Goal: Navigation & Orientation: Find specific page/section

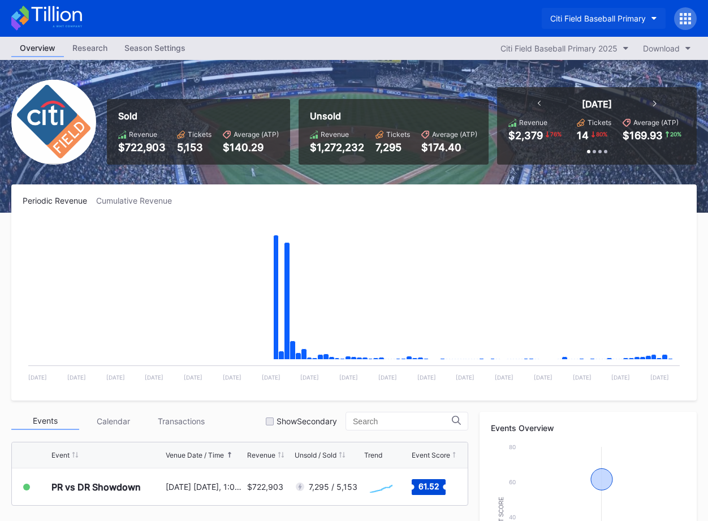
click at [568, 24] on button "Citi Field Baseball Primary" at bounding box center [604, 18] width 124 height 21
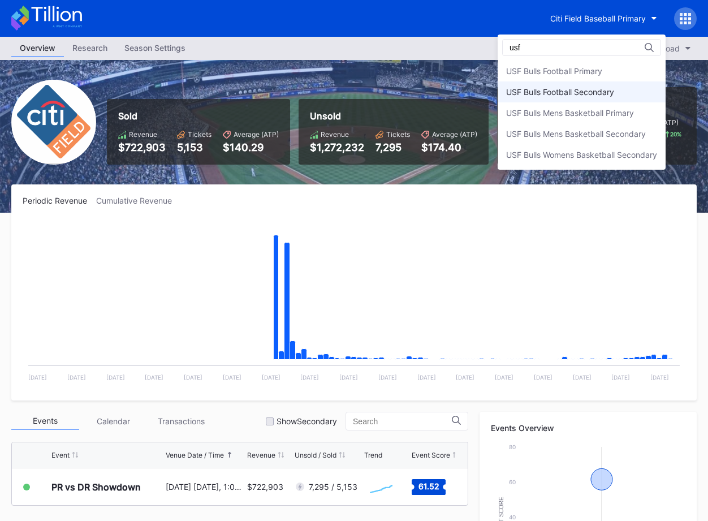
type input "usf"
click at [555, 85] on div "USF Bulls Football Secondary" at bounding box center [582, 91] width 168 height 21
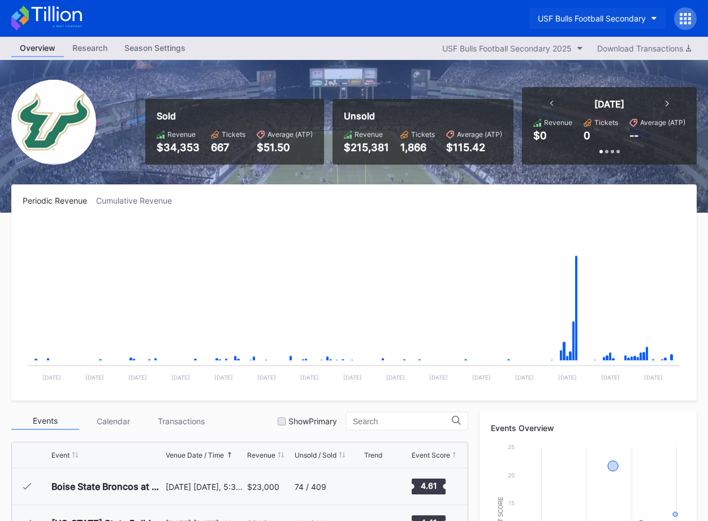
click at [575, 13] on button "USF Bulls Football Secondary" at bounding box center [597, 18] width 136 height 21
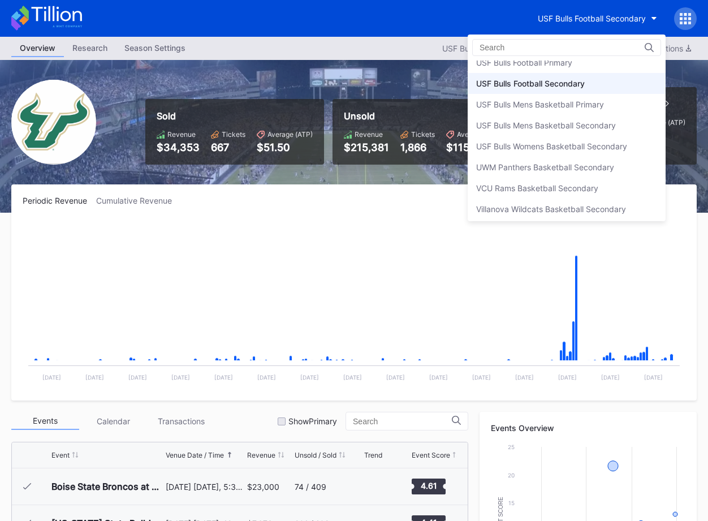
scroll to position [3811, 0]
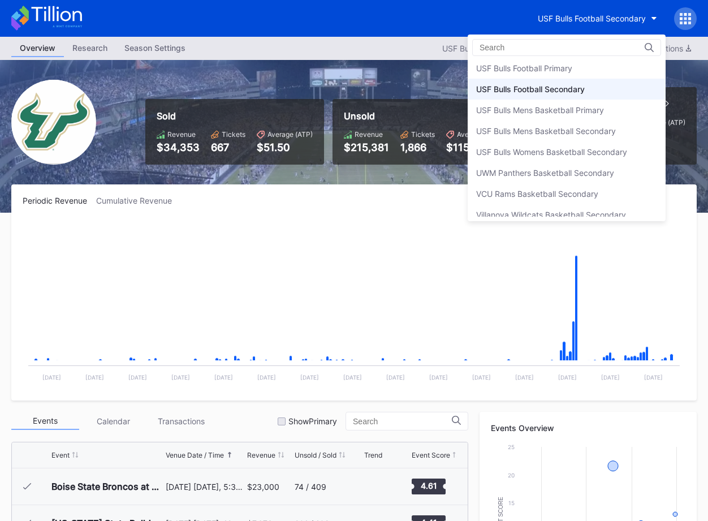
click at [578, 69] on div "USF Bulls Football Primary" at bounding box center [567, 68] width 198 height 21
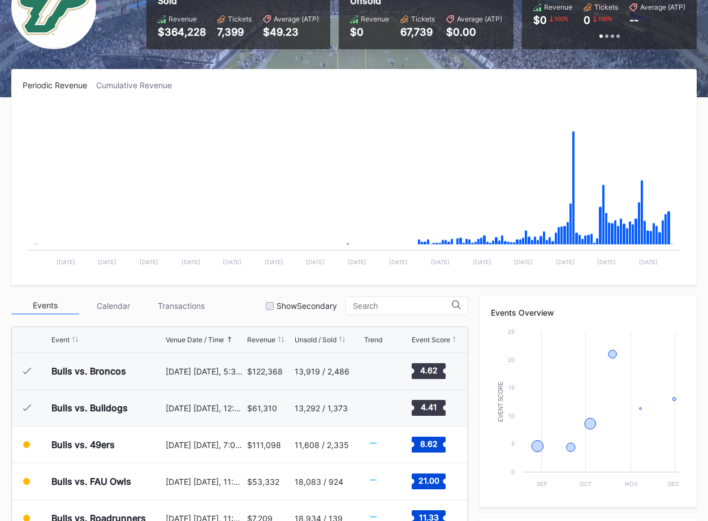
scroll to position [334, 0]
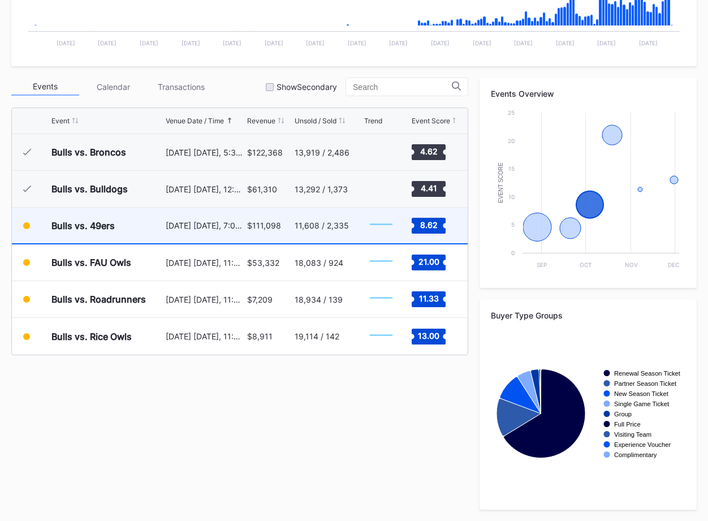
click at [349, 235] on div "11,608 / 2,335" at bounding box center [328, 226] width 67 height 36
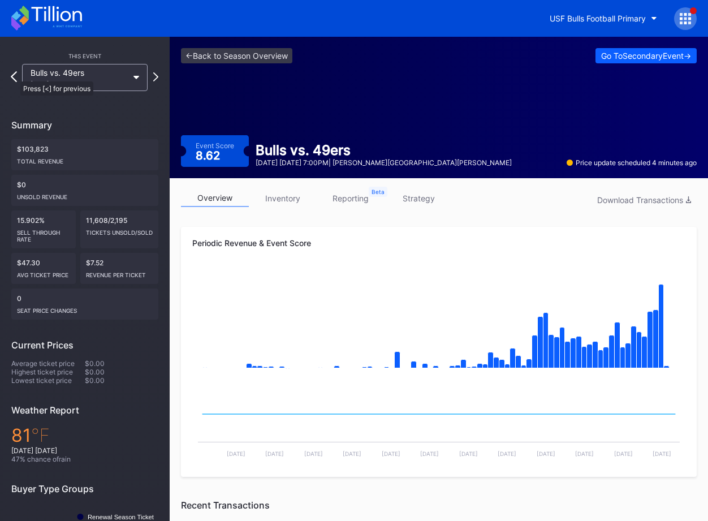
click at [15, 76] on icon at bounding box center [14, 76] width 6 height 11
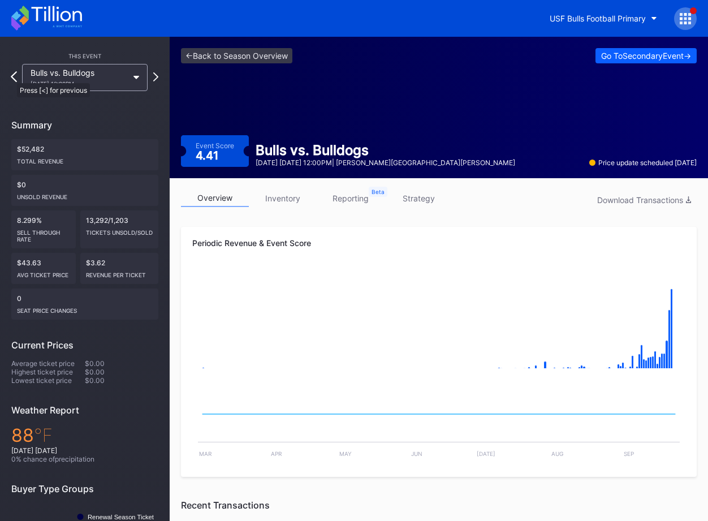
click at [11, 77] on icon at bounding box center [14, 76] width 6 height 11
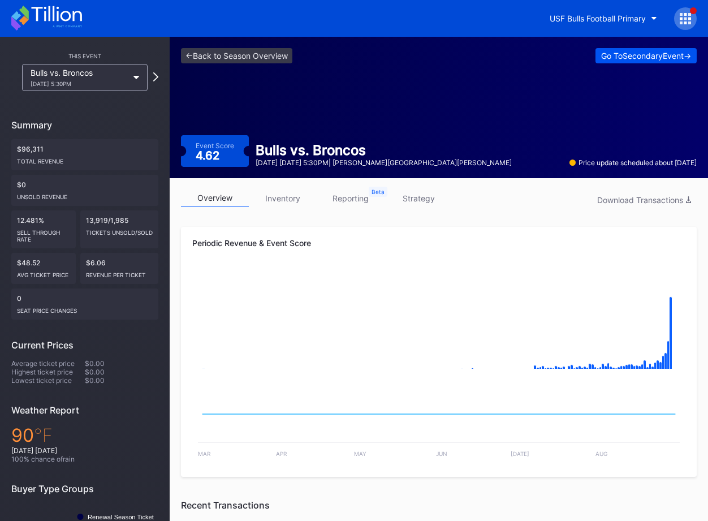
click at [605, 57] on div "Go To Secondary Event ->" at bounding box center [646, 56] width 90 height 10
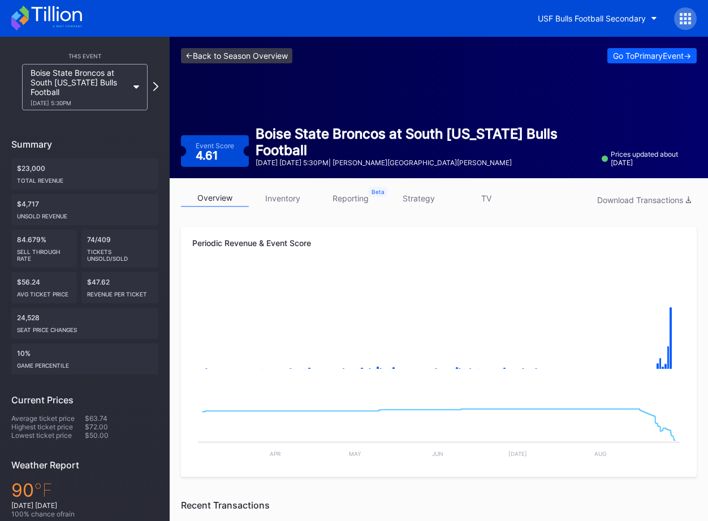
click at [237, 48] on link "<- Back to Season Overview" at bounding box center [236, 55] width 111 height 15
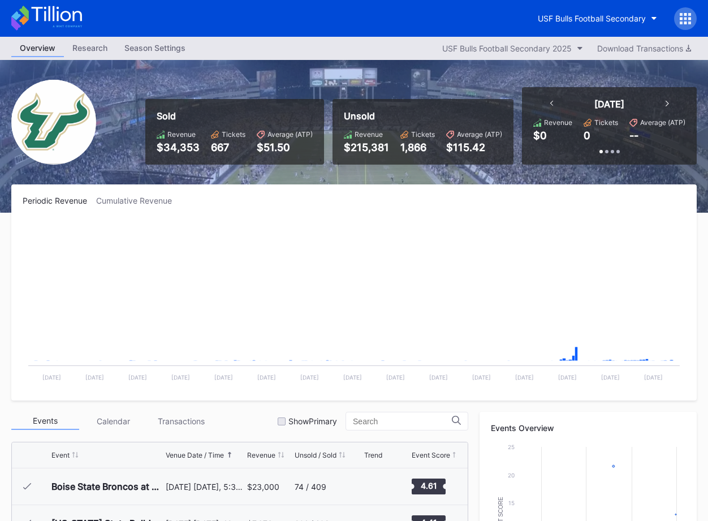
click at [248, 52] on div "Overview Research Season Settings USF Bulls Football Secondary 2025 Download Tr…" at bounding box center [354, 48] width 708 height 23
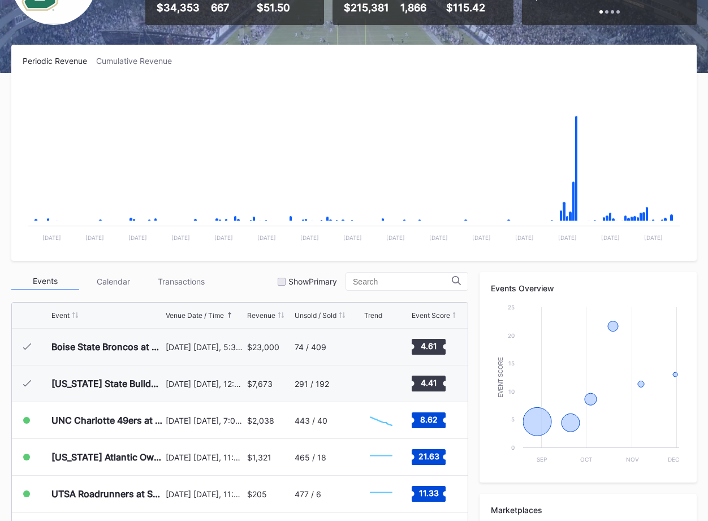
scroll to position [206, 0]
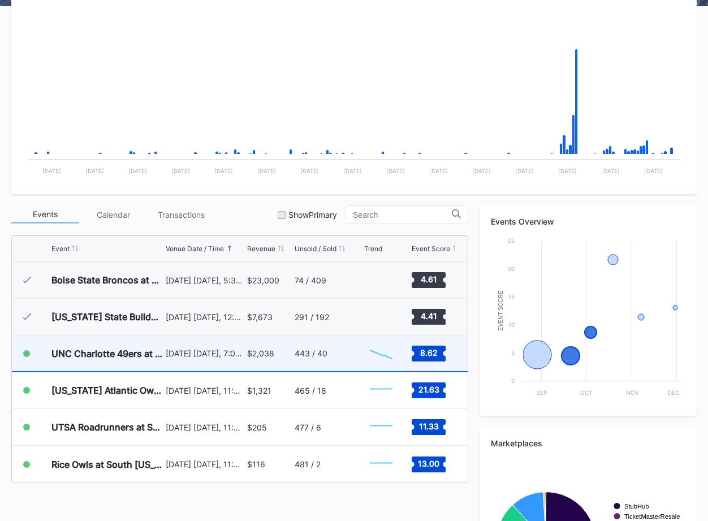
click at [331, 348] on div "443 / 40" at bounding box center [328, 353] width 67 height 36
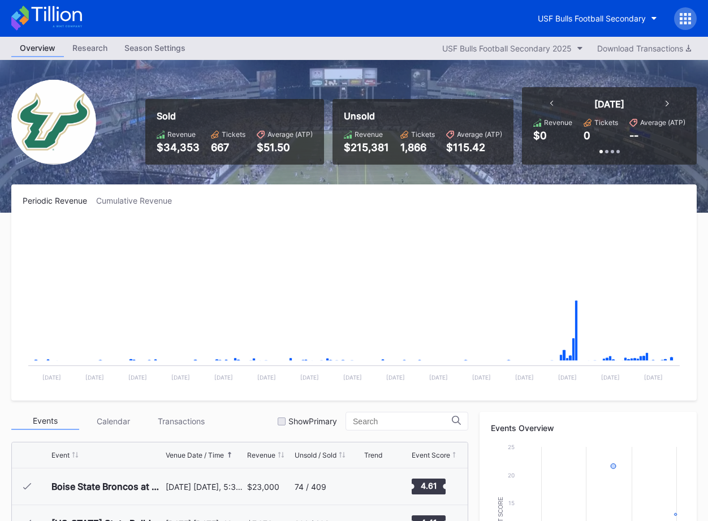
click at [675, 20] on div at bounding box center [685, 18] width 23 height 23
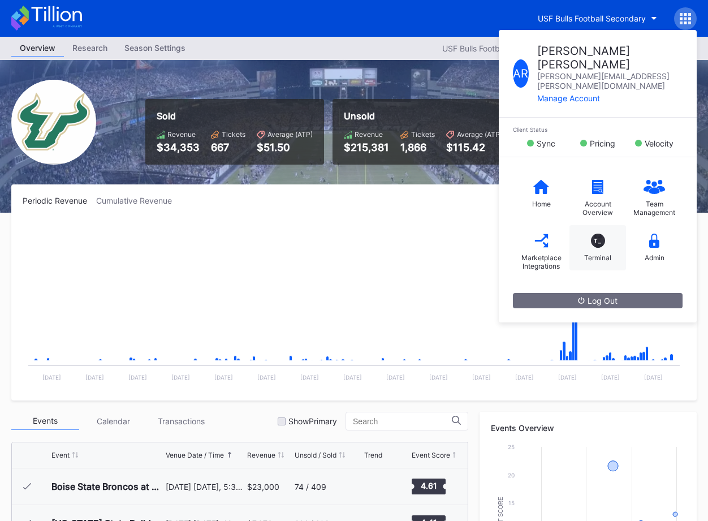
click at [598, 234] on div "T_" at bounding box center [598, 241] width 14 height 14
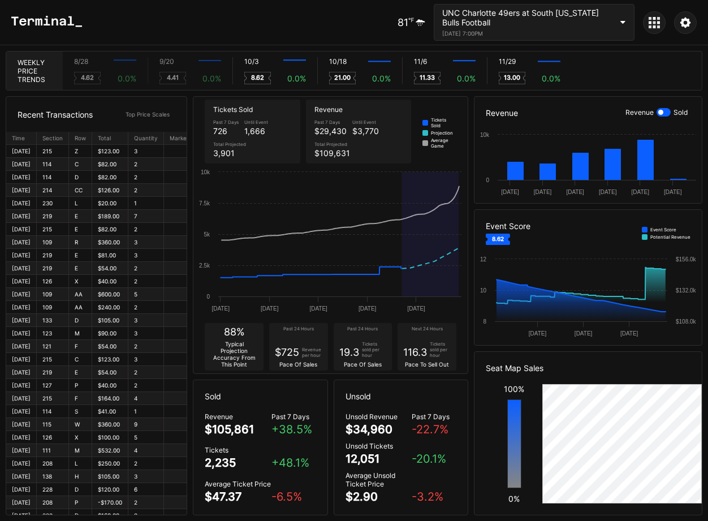
click at [557, 19] on div "UNC Charlotte 49ers at South [US_STATE] Bulls Football" at bounding box center [527, 17] width 170 height 19
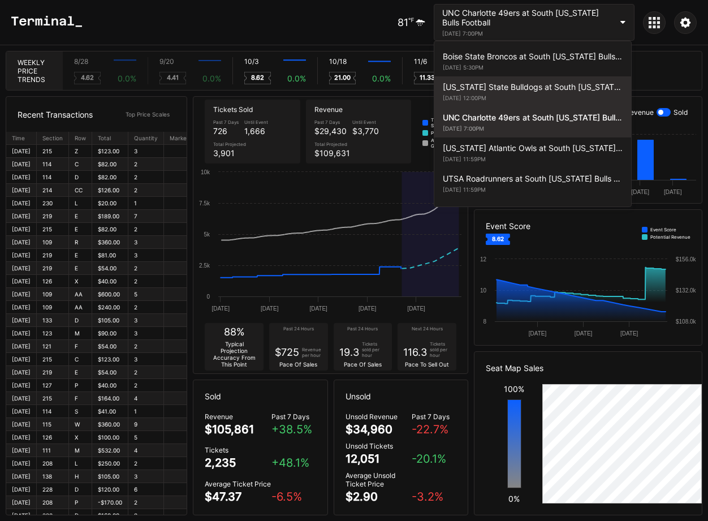
scroll to position [27, 0]
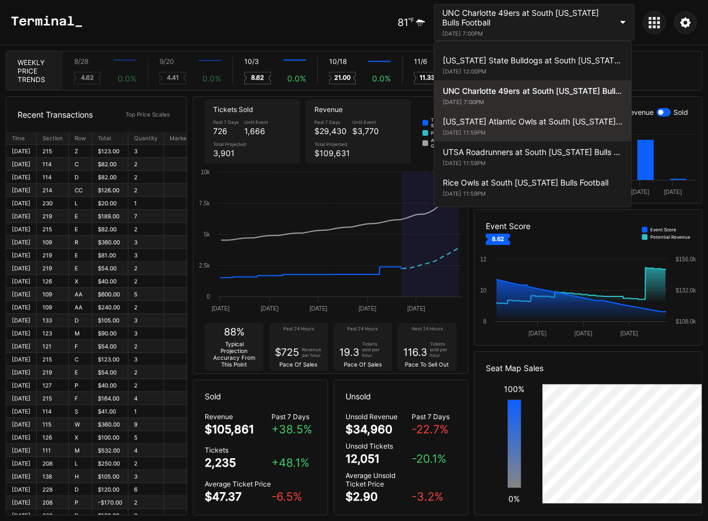
click at [536, 118] on div "[US_STATE] Atlantic Owls at South [US_STATE] Bulls Football" at bounding box center [533, 122] width 180 height 10
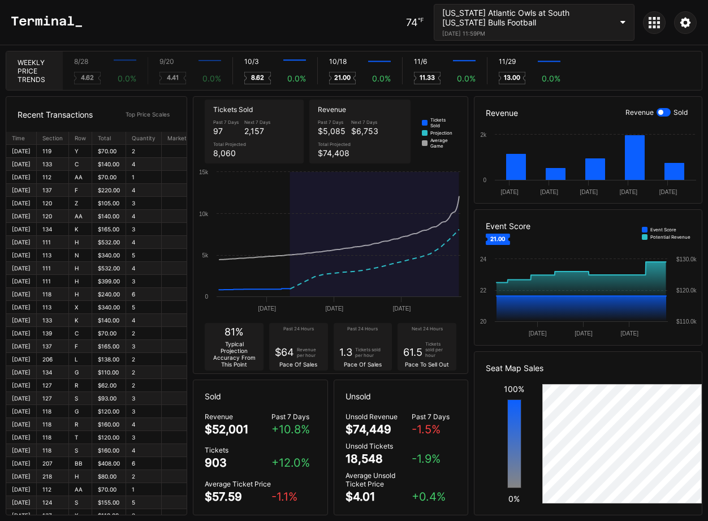
click at [661, 21] on div at bounding box center [654, 22] width 23 height 23
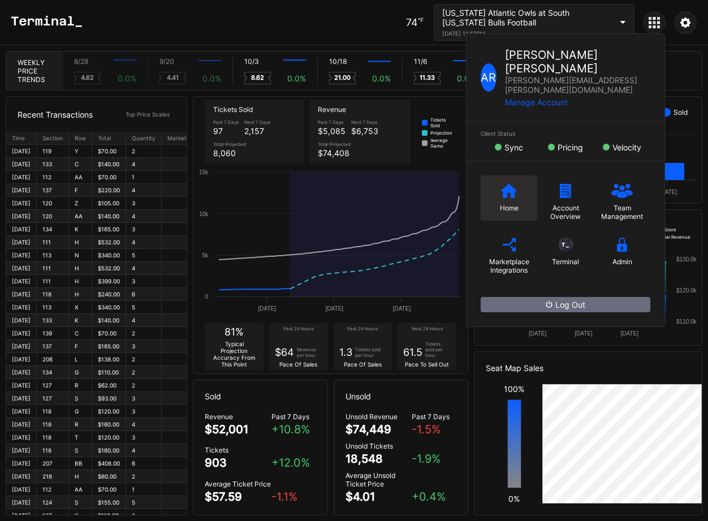
click at [510, 175] on div "Home" at bounding box center [509, 197] width 57 height 45
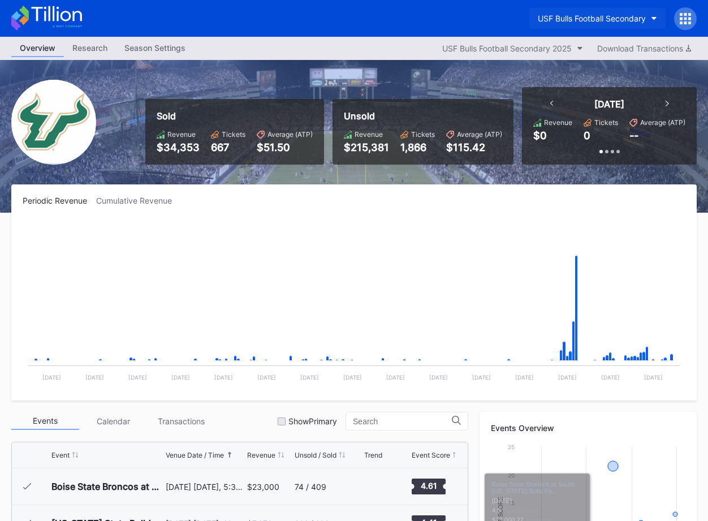
click at [581, 25] on button "USF Bulls Football Secondary" at bounding box center [597, 18] width 136 height 21
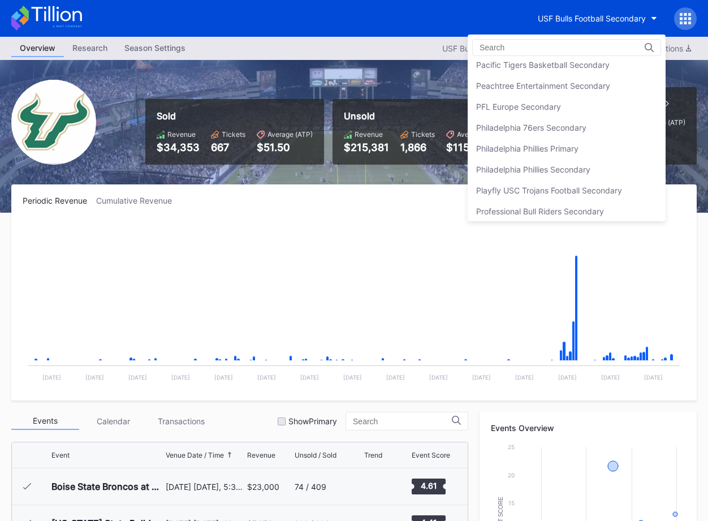
scroll to position [2408, 0]
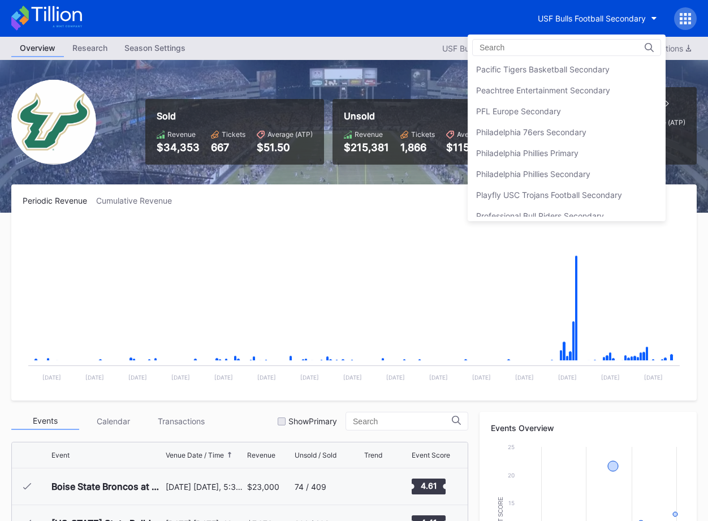
click at [579, 132] on div "Philadelphia 76ers Secondary" at bounding box center [531, 132] width 110 height 10
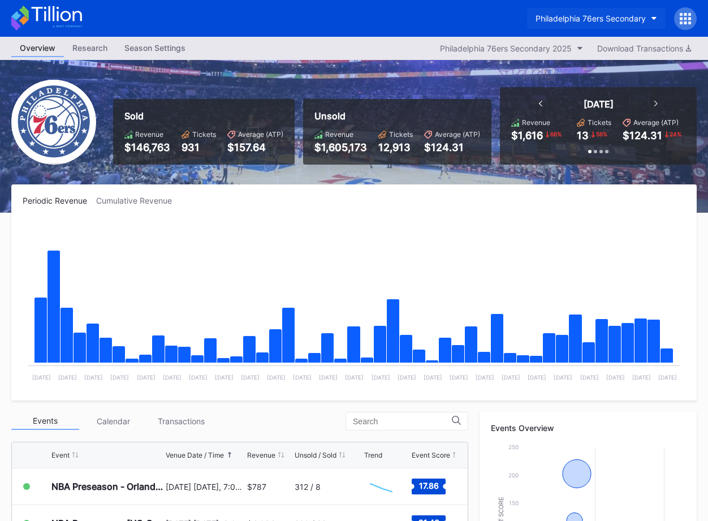
click at [589, 24] on button "Philadelphia 76ers Secondary" at bounding box center [596, 18] width 139 height 21
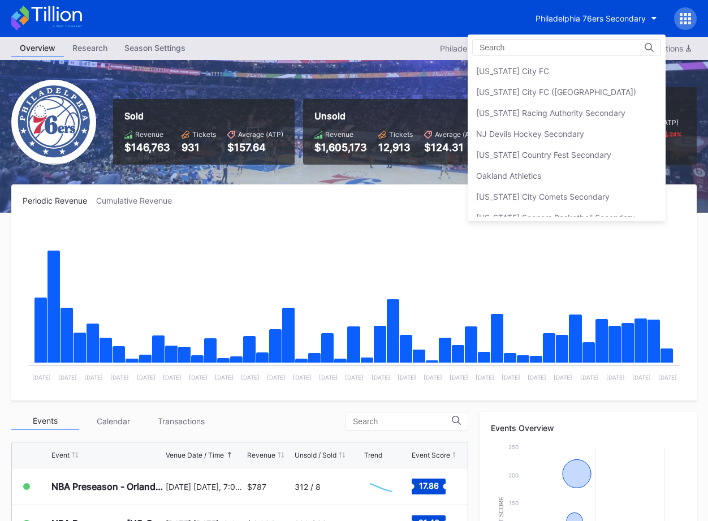
scroll to position [2172, 0]
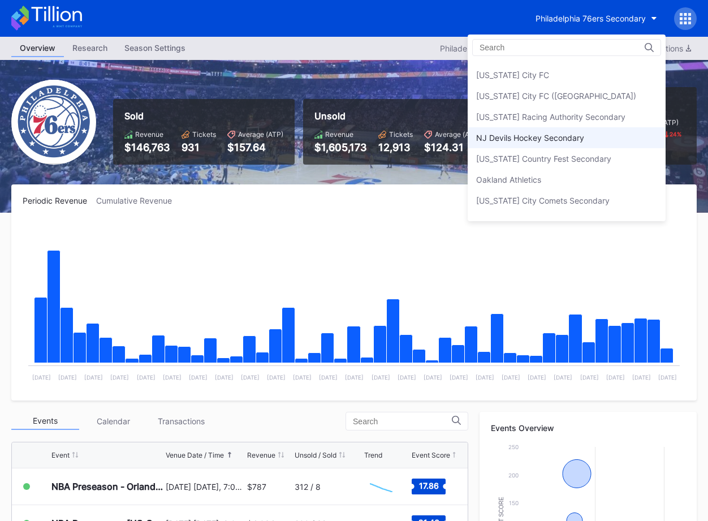
click at [584, 141] on div "NJ Devils Hockey Secondary" at bounding box center [567, 137] width 198 height 21
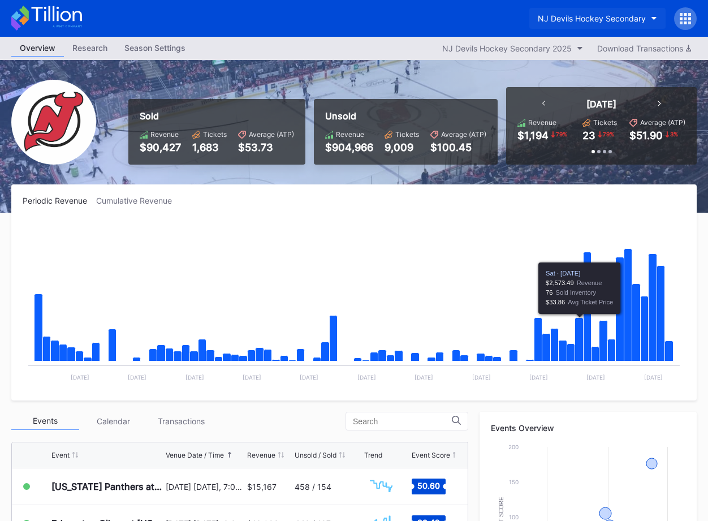
click at [590, 19] on div "NJ Devils Hockey Secondary" at bounding box center [592, 19] width 108 height 10
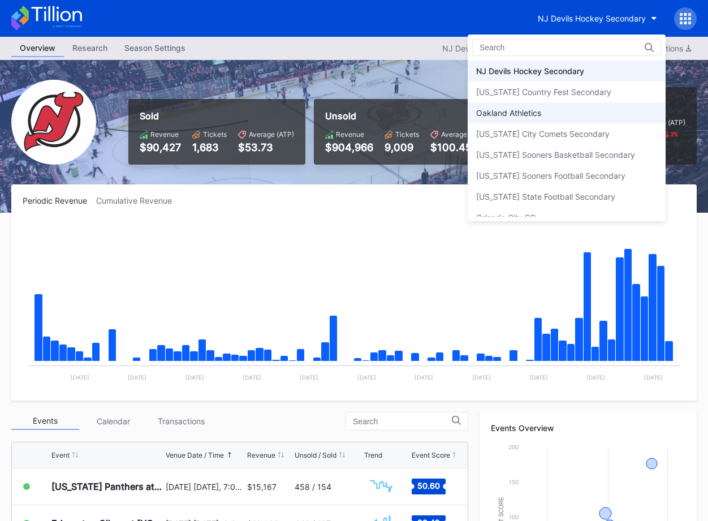
scroll to position [2214, 0]
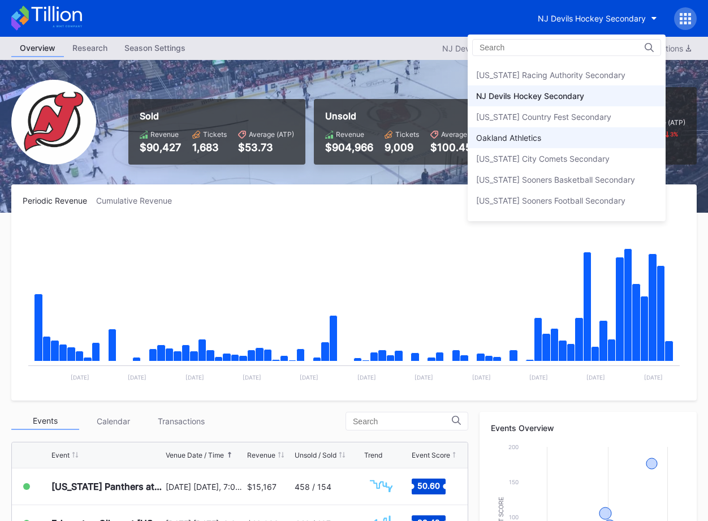
click at [593, 122] on div "[US_STATE] Country Fest Secondary" at bounding box center [567, 116] width 198 height 21
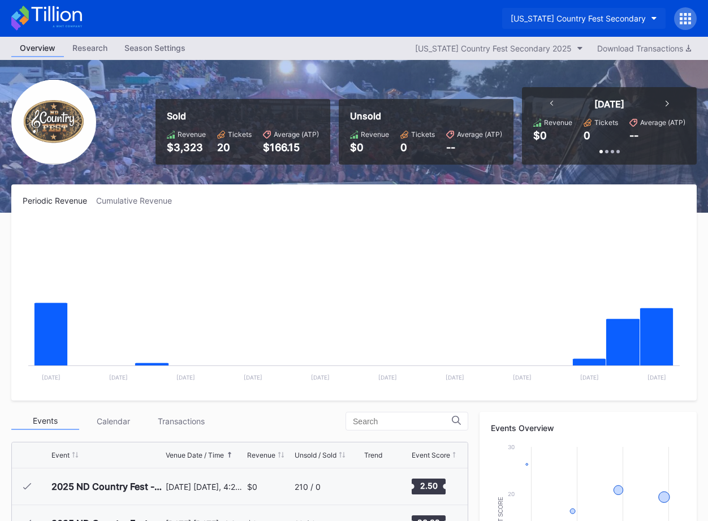
click at [590, 23] on div "[US_STATE] Country Fest Secondary" at bounding box center [578, 19] width 135 height 10
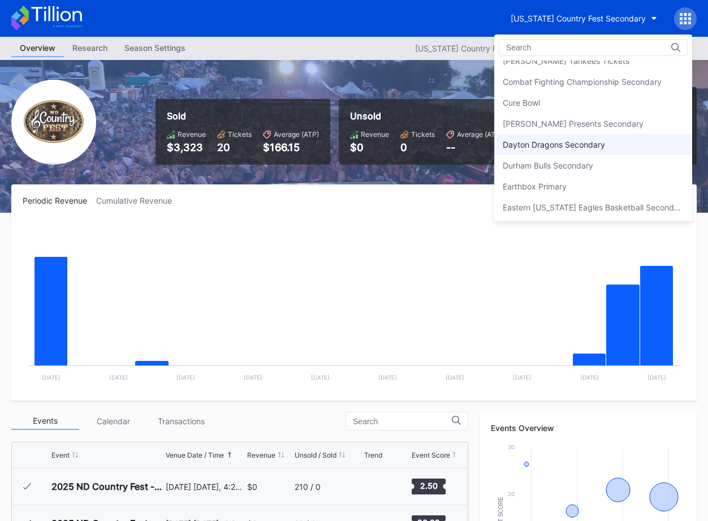
scroll to position [762, 0]
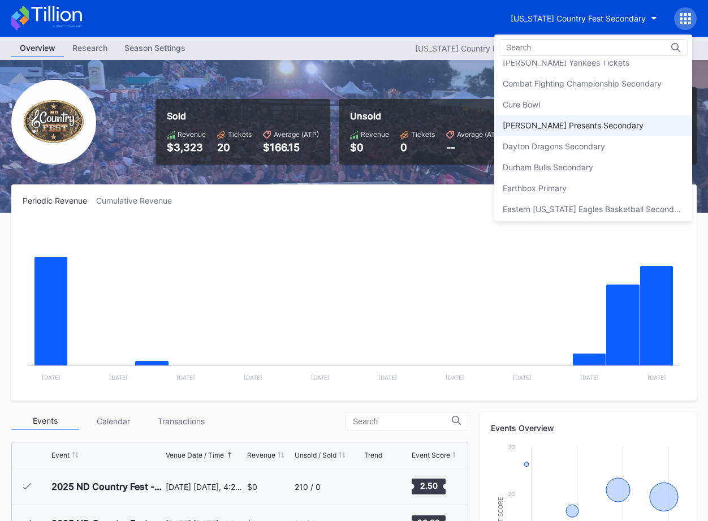
click at [560, 122] on div "[PERSON_NAME] Presents Secondary" at bounding box center [573, 125] width 141 height 10
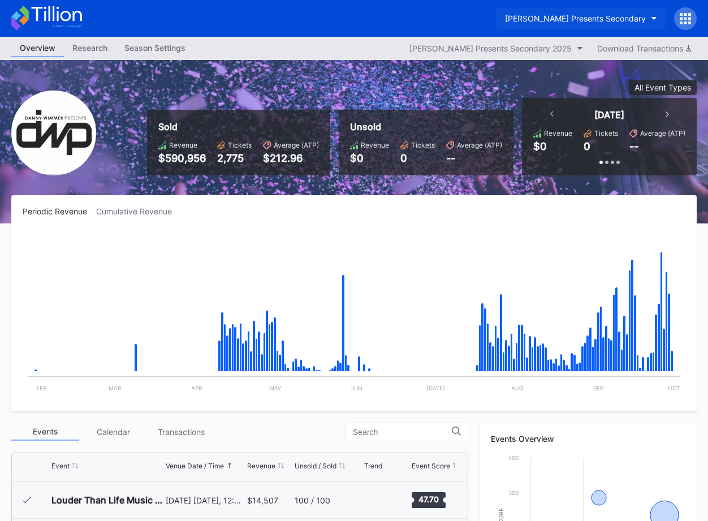
click at [577, 21] on div "[PERSON_NAME] Presents Secondary" at bounding box center [575, 19] width 141 height 10
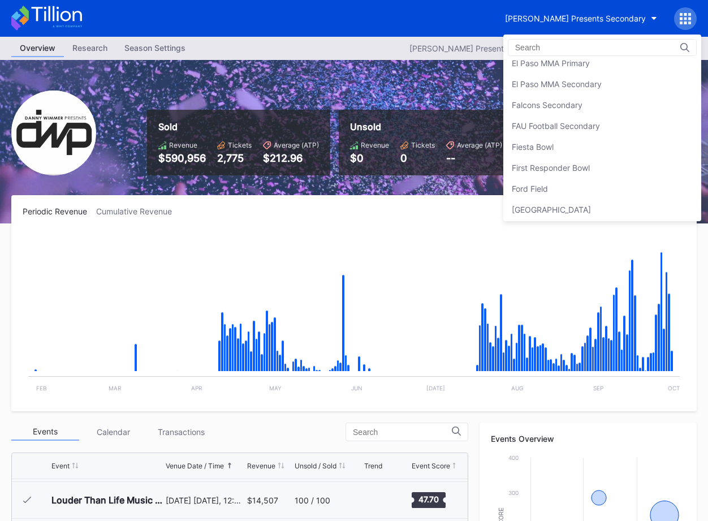
scroll to position [1154, 0]
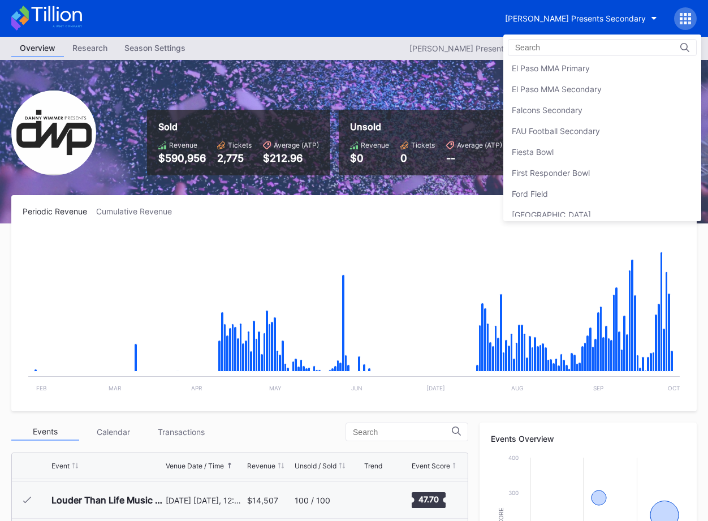
click at [576, 144] on div "Fiesta Bowl" at bounding box center [602, 151] width 198 height 21
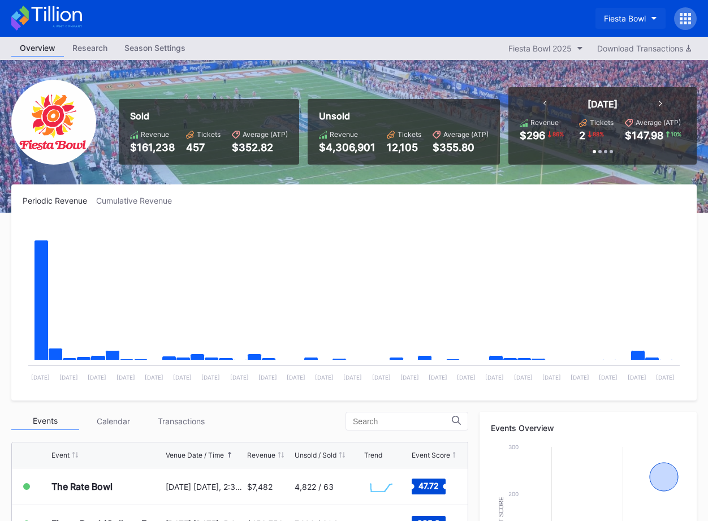
click at [615, 16] on div "Fiesta Bowl" at bounding box center [625, 19] width 42 height 10
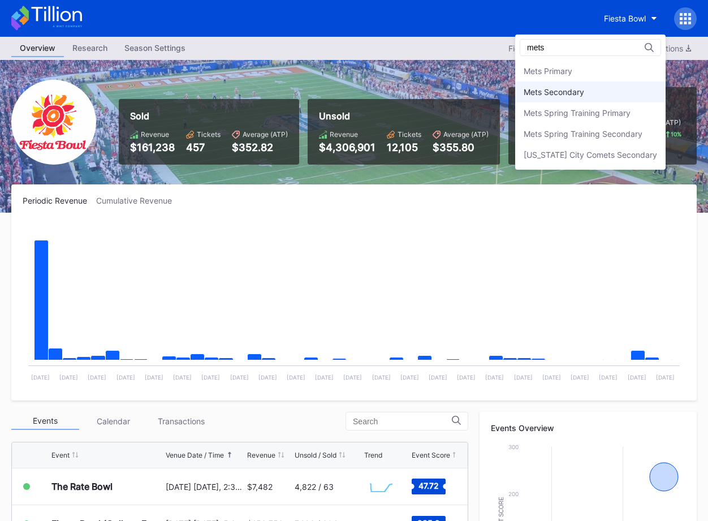
type input "mets"
click at [582, 101] on div "Mets Secondary" at bounding box center [590, 91] width 150 height 21
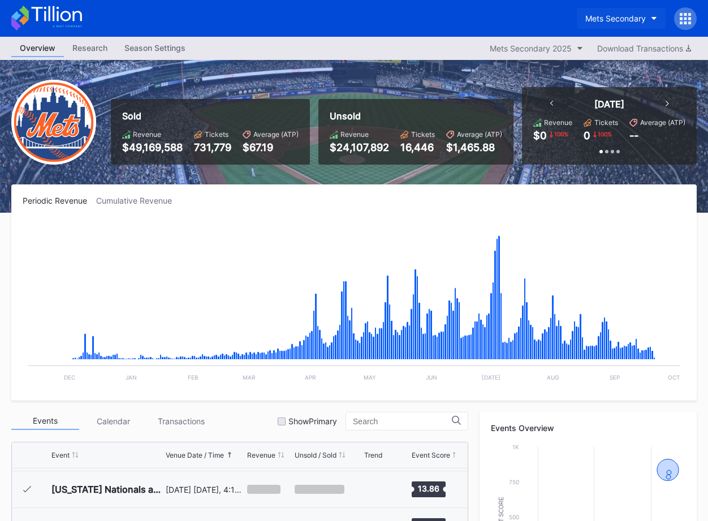
click at [623, 14] on div "Mets Secondary" at bounding box center [615, 19] width 61 height 10
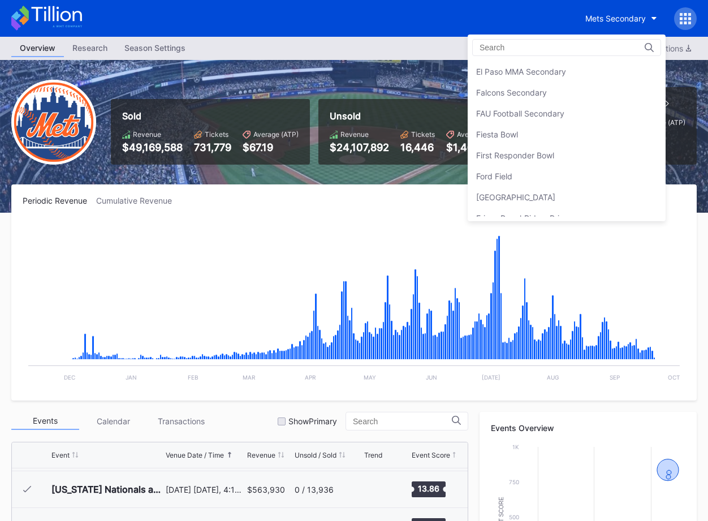
scroll to position [1164, 0]
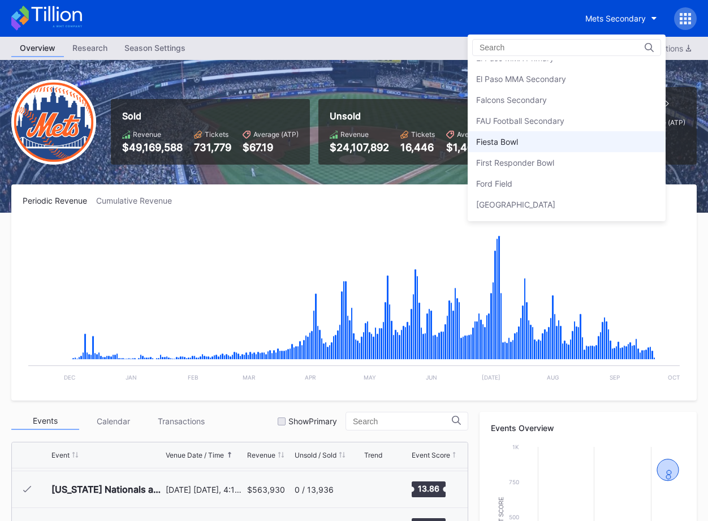
click at [575, 144] on div "Fiesta Bowl" at bounding box center [567, 141] width 198 height 21
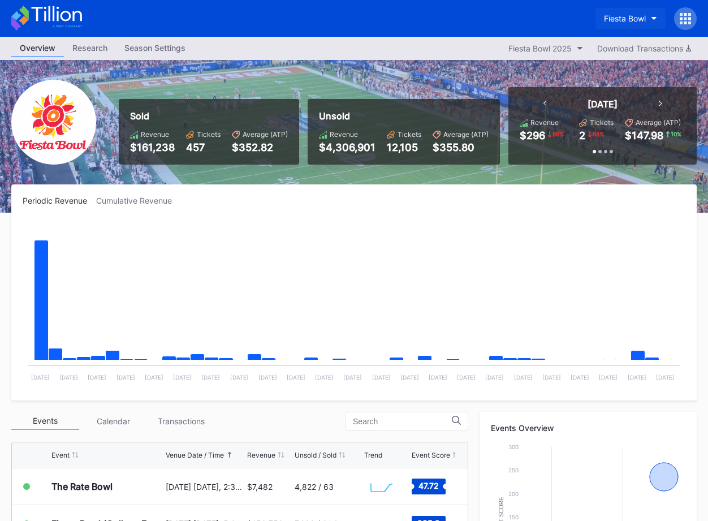
click at [618, 16] on div "Fiesta Bowl" at bounding box center [625, 19] width 42 height 10
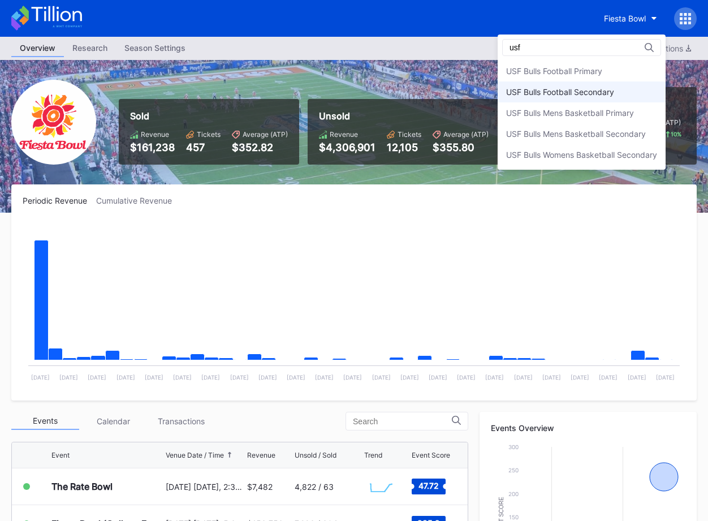
type input "usf"
click at [579, 98] on div "USF Bulls Football Secondary" at bounding box center [582, 91] width 168 height 21
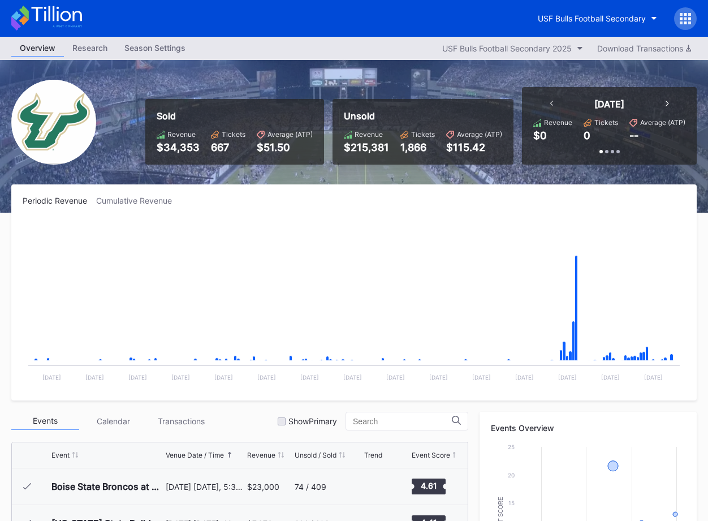
click at [613, 33] on div "USF Bulls Football Secondary" at bounding box center [354, 18] width 708 height 37
click at [598, 16] on div "USF Bulls Football Secondary" at bounding box center [592, 19] width 108 height 10
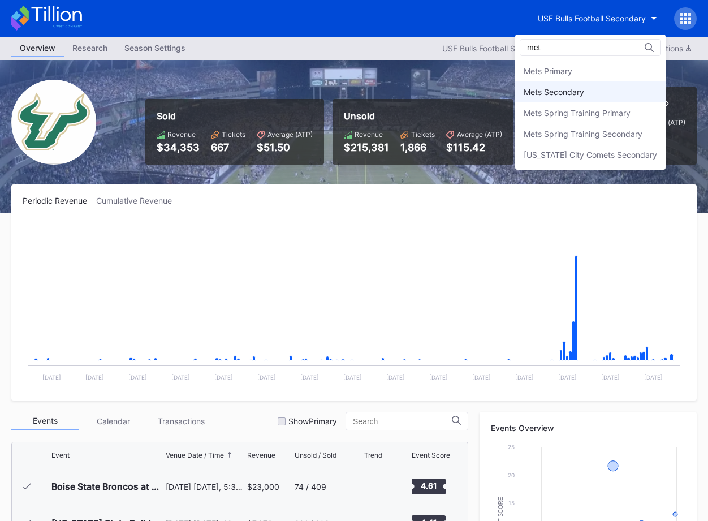
type input "met"
click at [592, 99] on div "Mets Secondary" at bounding box center [590, 91] width 150 height 21
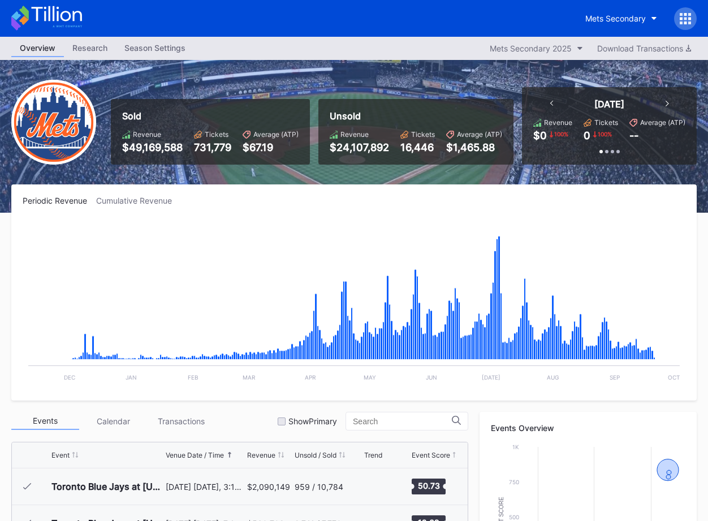
scroll to position [2865, 0]
click at [606, 23] on button "Mets Secondary" at bounding box center [621, 18] width 89 height 21
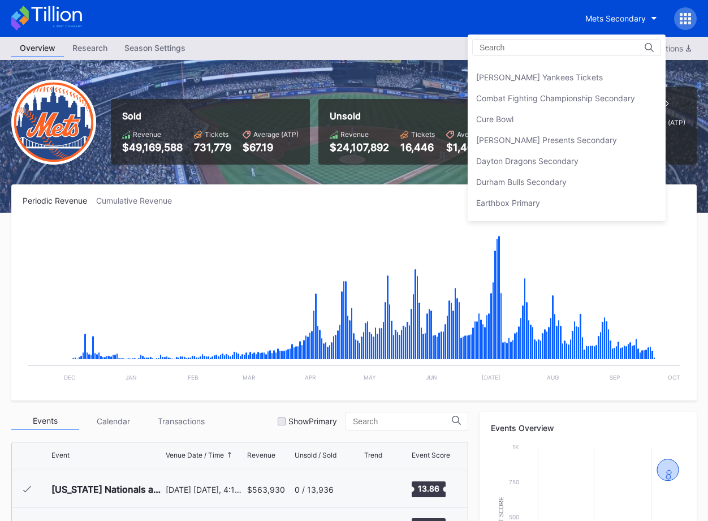
scroll to position [740, 0]
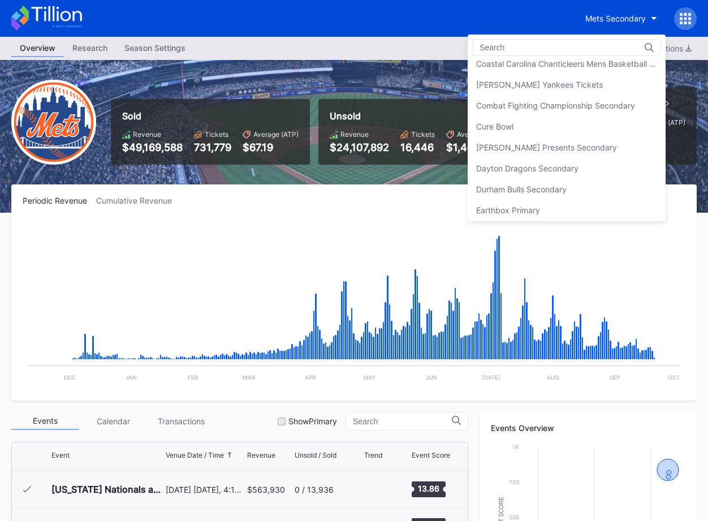
click at [605, 148] on div "[PERSON_NAME] Presents Secondary" at bounding box center [546, 148] width 141 height 10
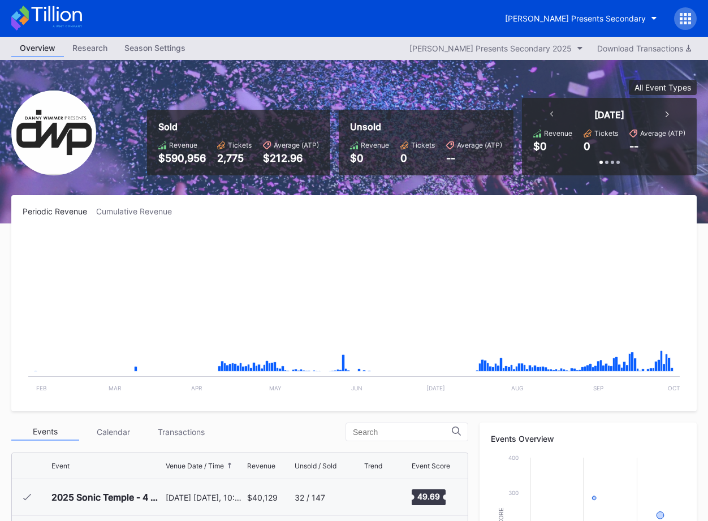
scroll to position [365, 0]
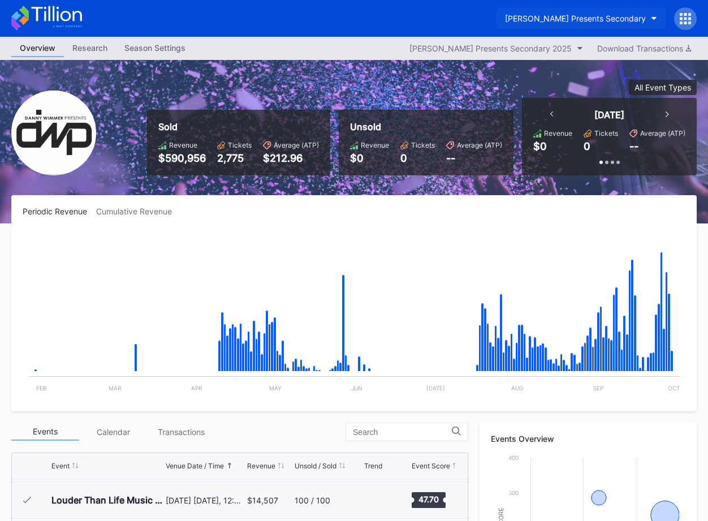
click at [574, 19] on div "[PERSON_NAME] Presents Secondary" at bounding box center [575, 19] width 141 height 10
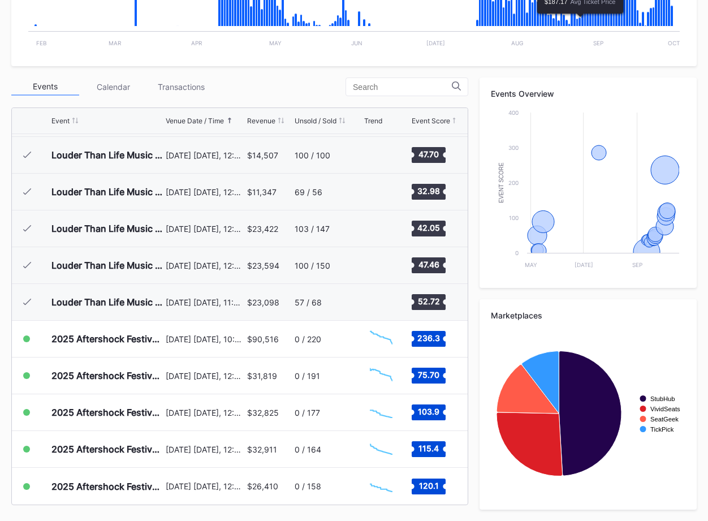
scroll to position [0, 0]
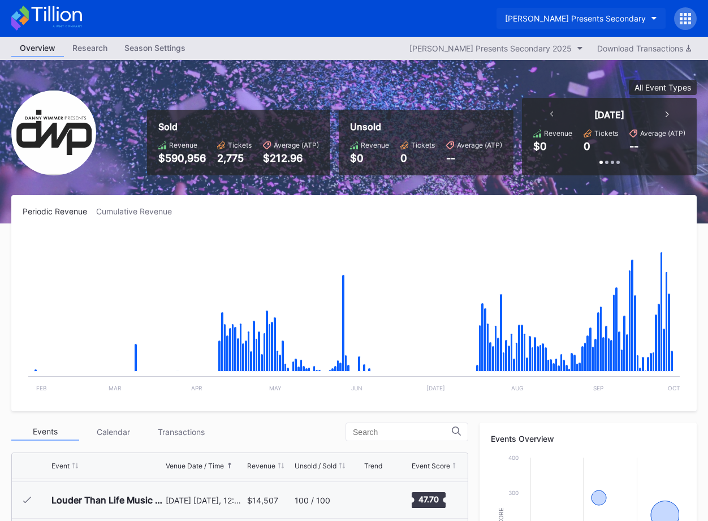
click at [590, 21] on div "[PERSON_NAME] Presents Secondary" at bounding box center [575, 19] width 141 height 10
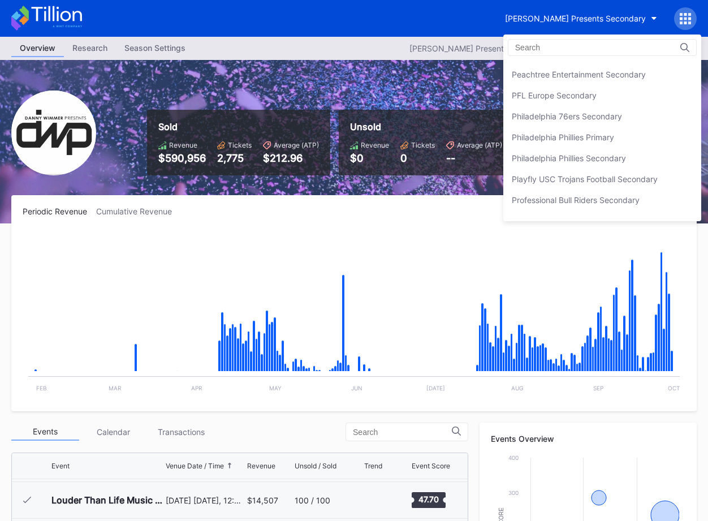
scroll to position [2425, 0]
click at [590, 81] on div "Peachtree Entertainment Secondary" at bounding box center [602, 73] width 198 height 21
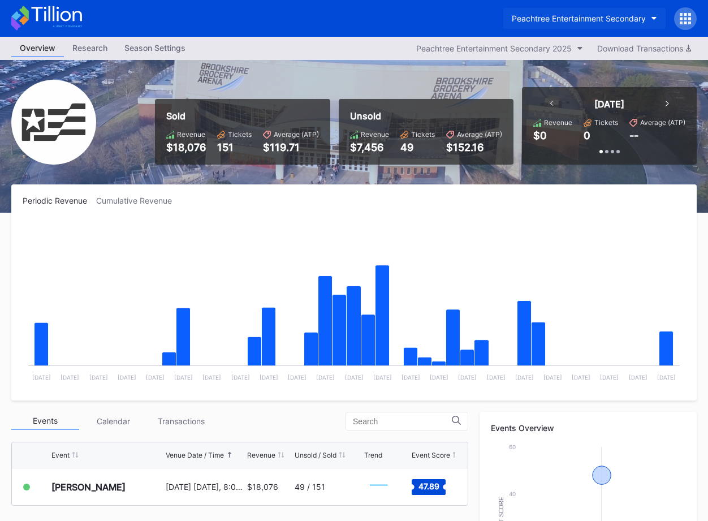
click at [572, 24] on button "Peachtree Entertainment Secondary" at bounding box center [584, 18] width 162 height 21
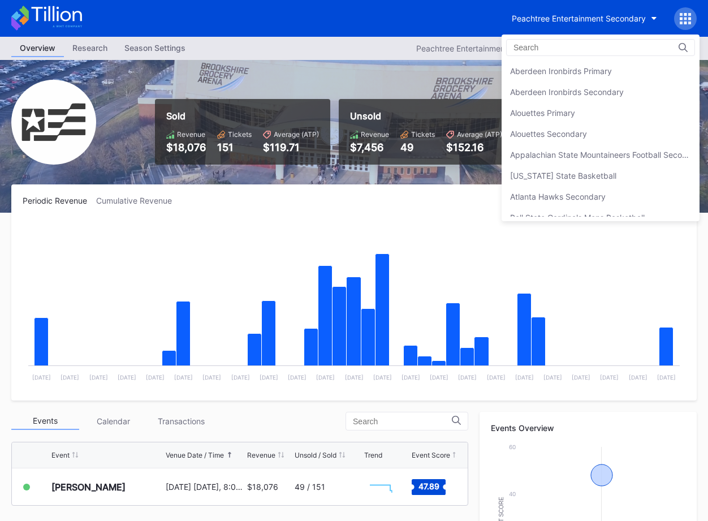
scroll to position [2427, 0]
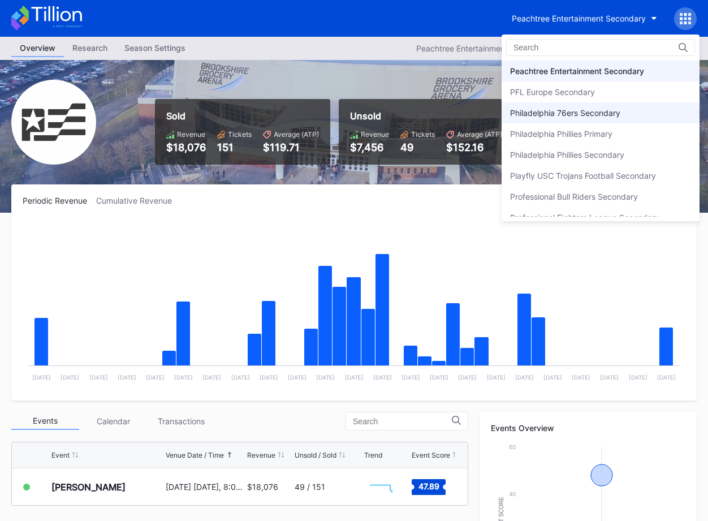
click at [588, 112] on div "Philadelphia 76ers Secondary" at bounding box center [565, 113] width 110 height 10
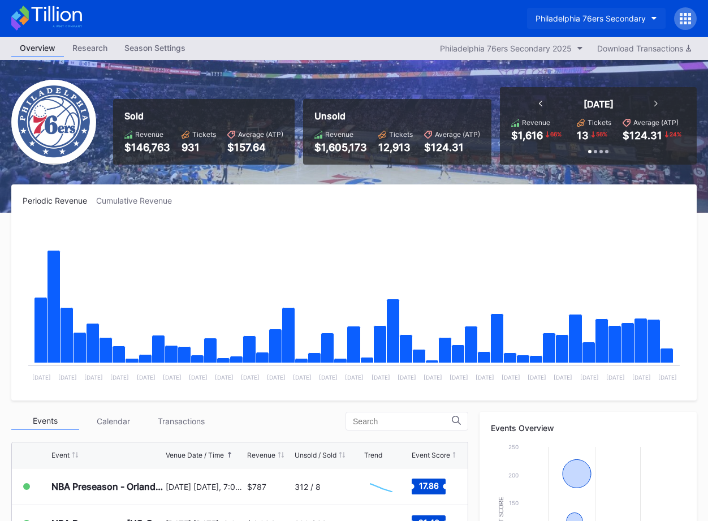
click at [605, 21] on div "Philadelphia 76ers Secondary" at bounding box center [591, 19] width 110 height 10
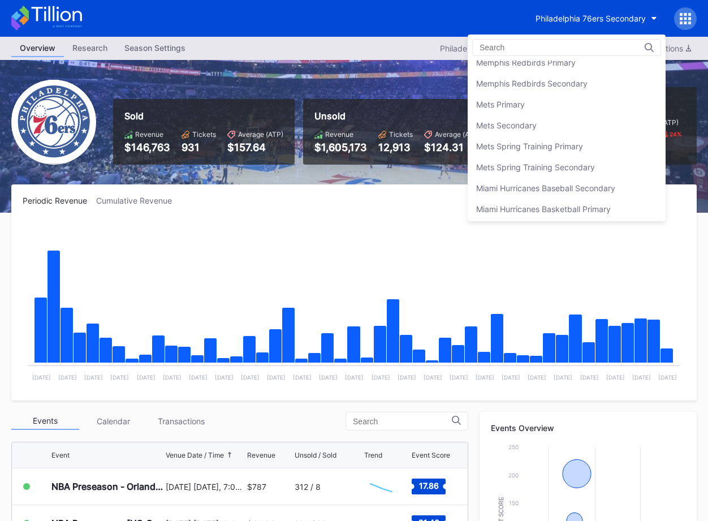
scroll to position [1723, 0]
click at [601, 128] on div "Mets Secondary" at bounding box center [567, 127] width 198 height 21
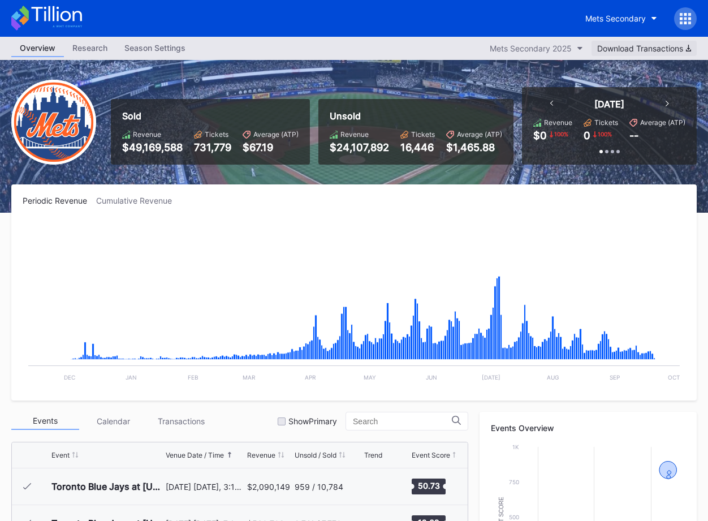
scroll to position [2865, 0]
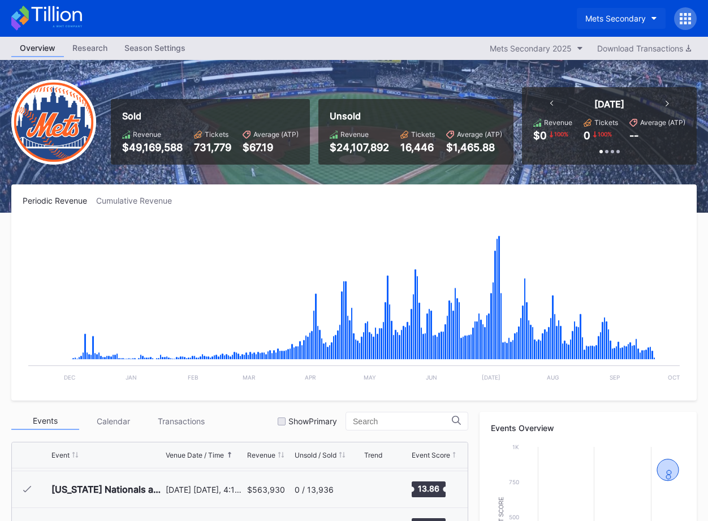
click at [608, 24] on button "Mets Secondary" at bounding box center [621, 18] width 89 height 21
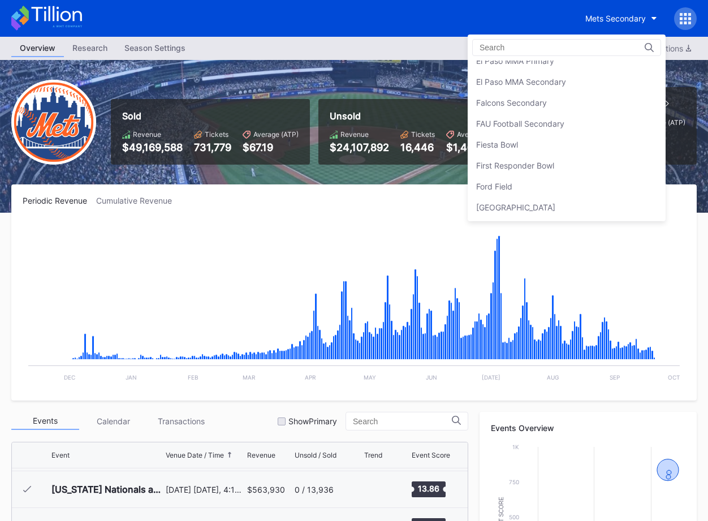
scroll to position [1157, 0]
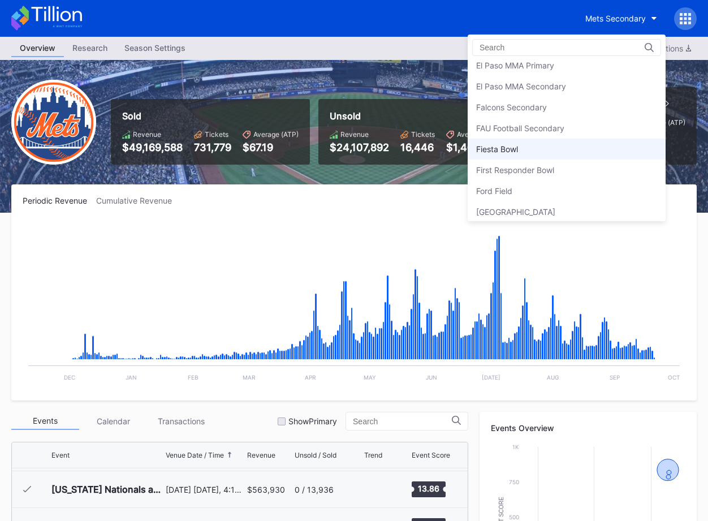
click at [558, 148] on div "Fiesta Bowl" at bounding box center [567, 149] width 198 height 21
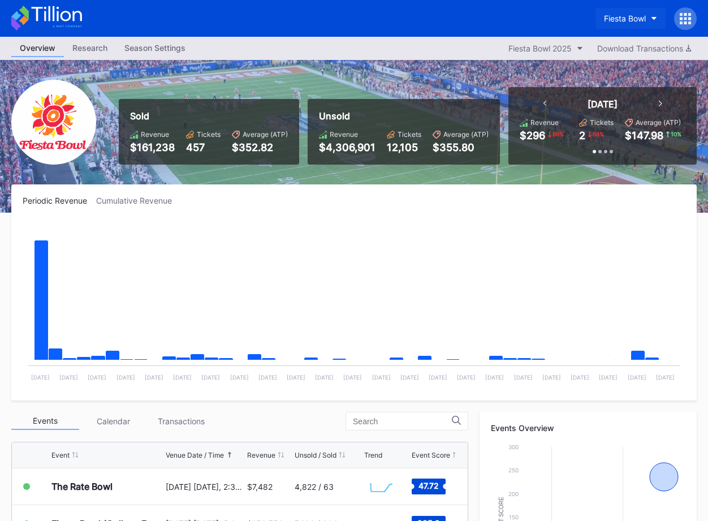
click at [613, 18] on div "Fiesta Bowl" at bounding box center [625, 19] width 42 height 10
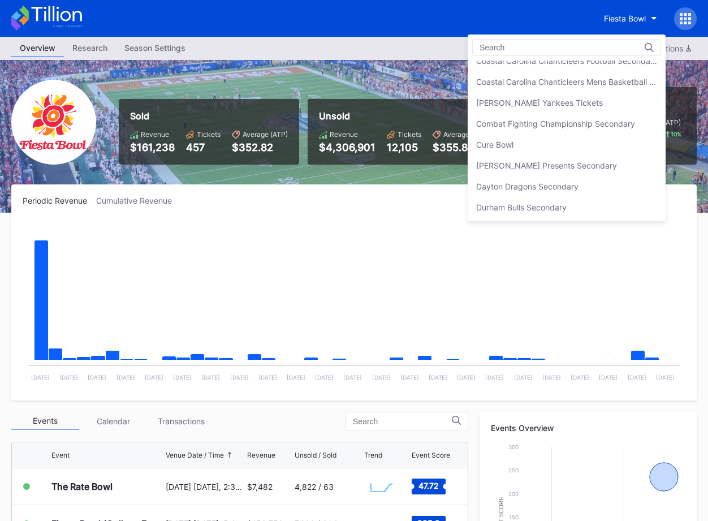
scroll to position [711, 0]
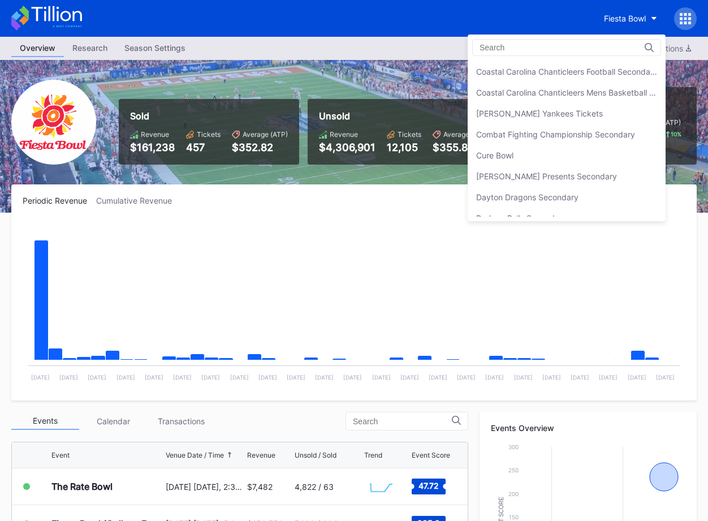
click at [597, 102] on div "Coastal Carolina Chanticleers Mens Basketball Secondary" at bounding box center [567, 92] width 198 height 21
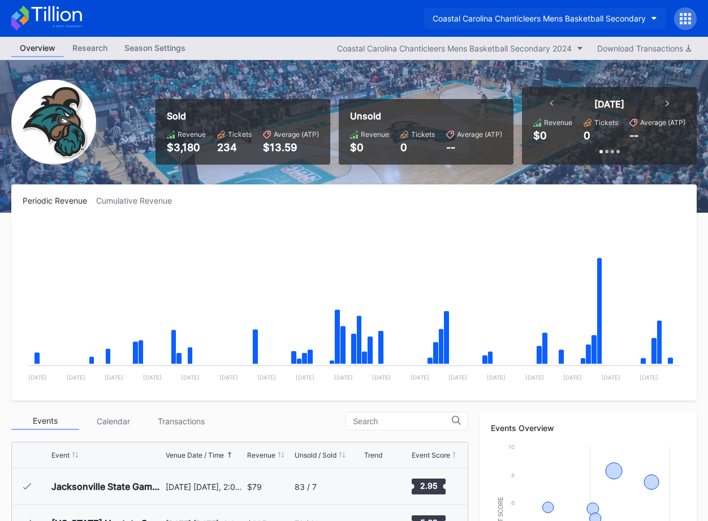
click at [588, 19] on div "Coastal Carolina Chanticleers Mens Basketball Secondary" at bounding box center [539, 19] width 213 height 10
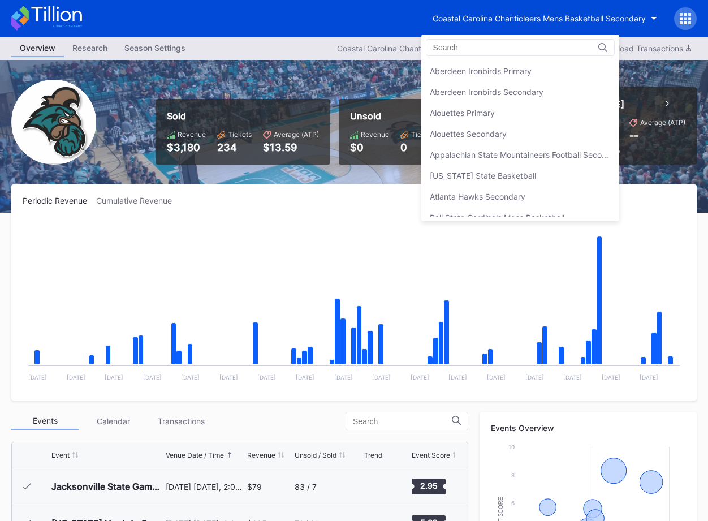
scroll to position [732, 0]
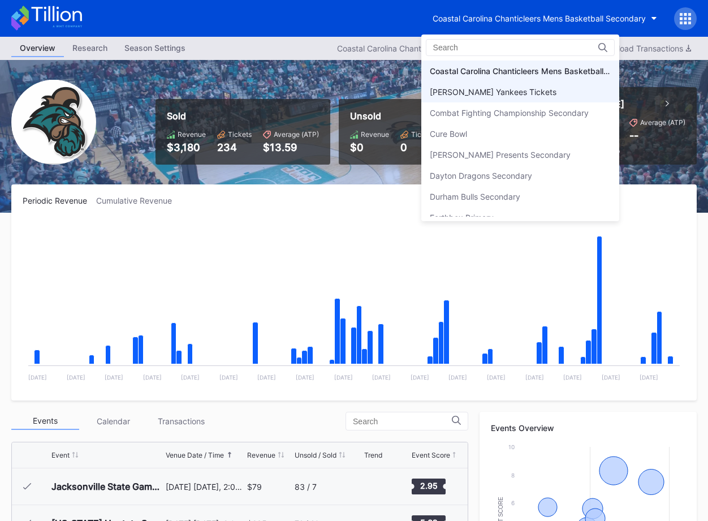
click at [562, 83] on div "[PERSON_NAME] Yankees Tickets" at bounding box center [520, 91] width 198 height 21
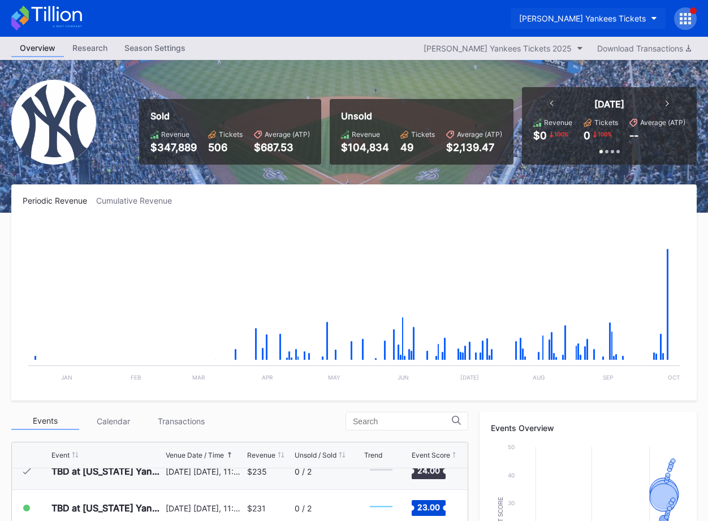
click at [585, 20] on div "[PERSON_NAME] Yankees Tickets" at bounding box center [582, 19] width 127 height 10
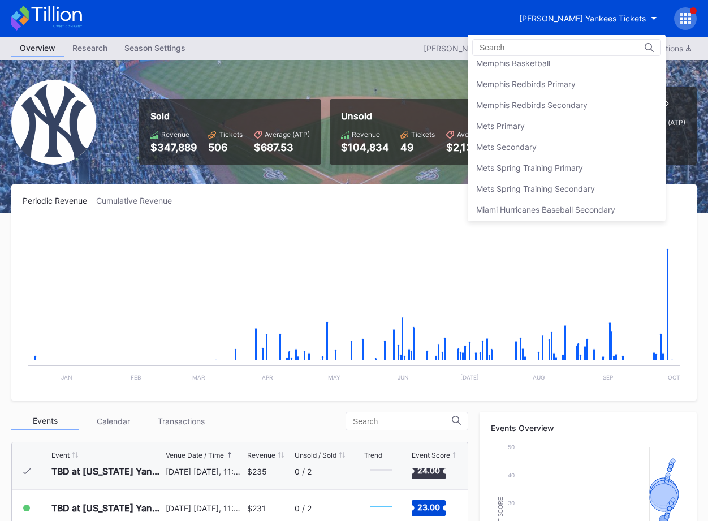
scroll to position [1689, 0]
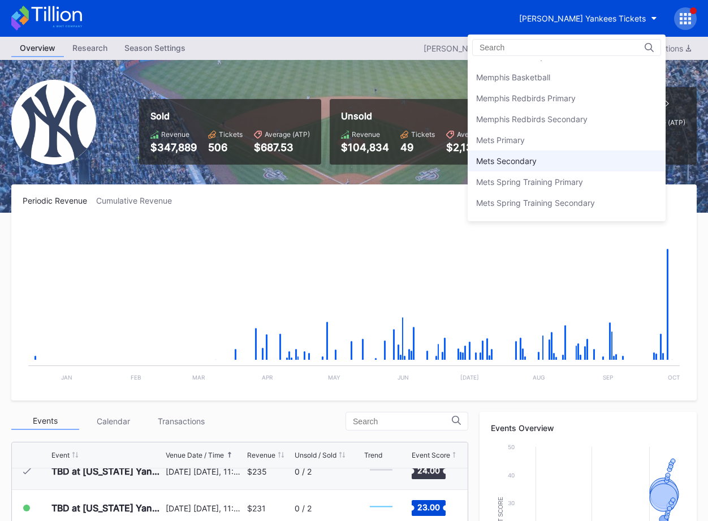
click at [571, 150] on div "Mets Secondary" at bounding box center [567, 160] width 198 height 21
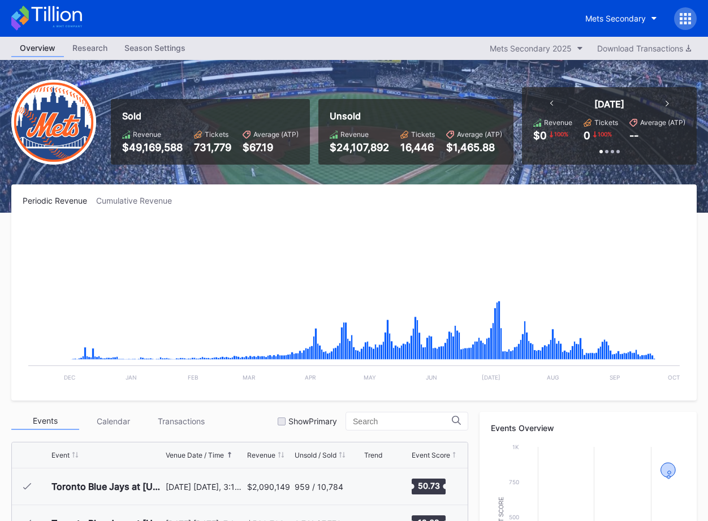
scroll to position [2865, 0]
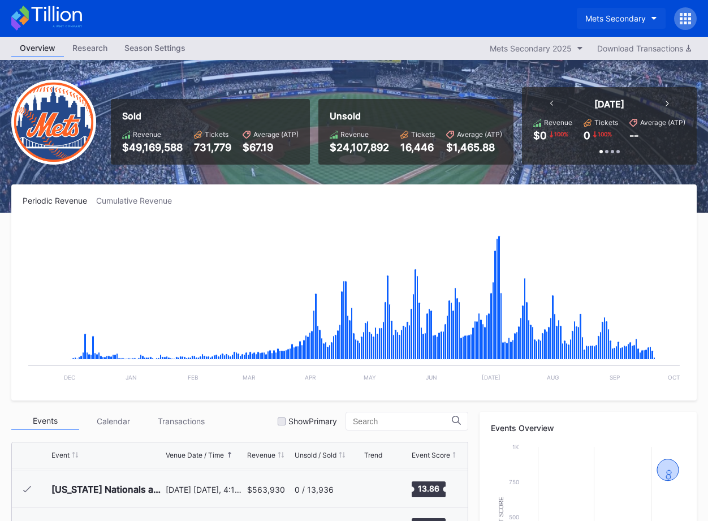
click at [598, 16] on div "Mets Secondary" at bounding box center [615, 19] width 61 height 10
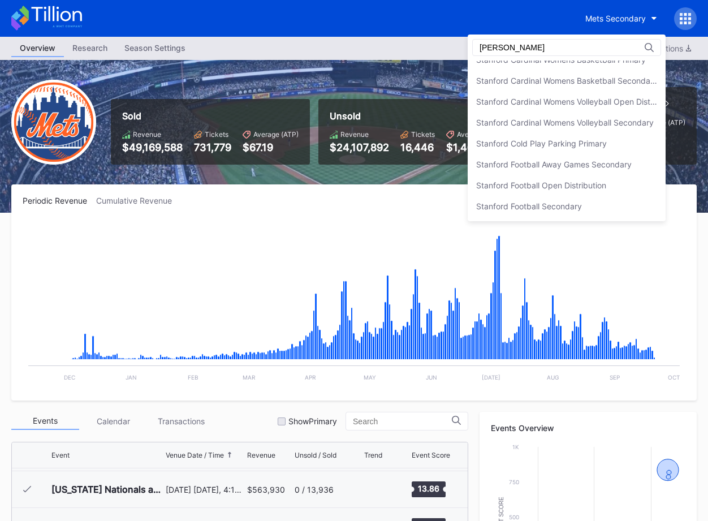
scroll to position [136, 0]
type input "stan"
click at [574, 187] on div "Stanford Football Open Distribution" at bounding box center [541, 186] width 130 height 10
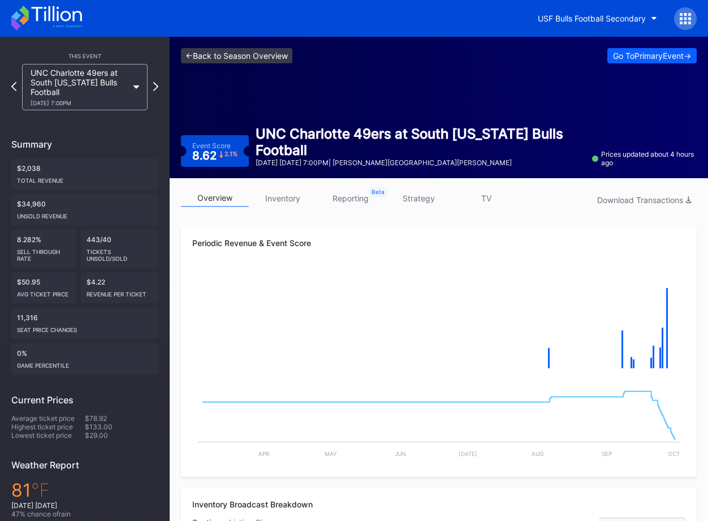
click at [262, 48] on link "<- Back to Season Overview" at bounding box center [236, 55] width 111 height 15
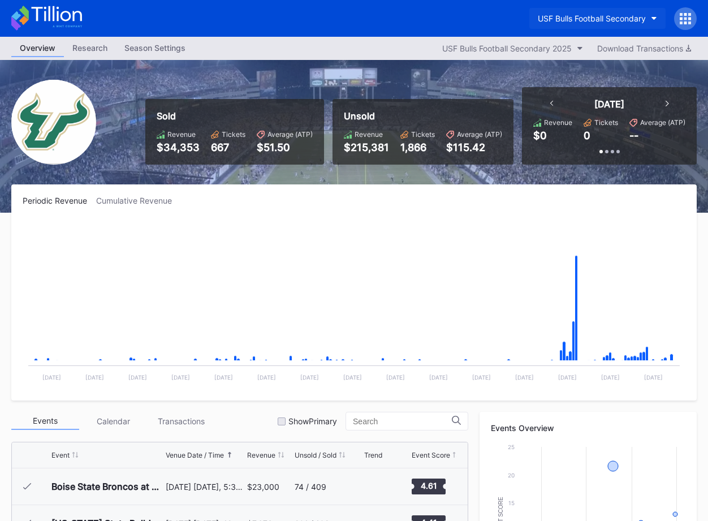
click at [635, 21] on div "USF Bulls Football Secondary" at bounding box center [592, 19] width 108 height 10
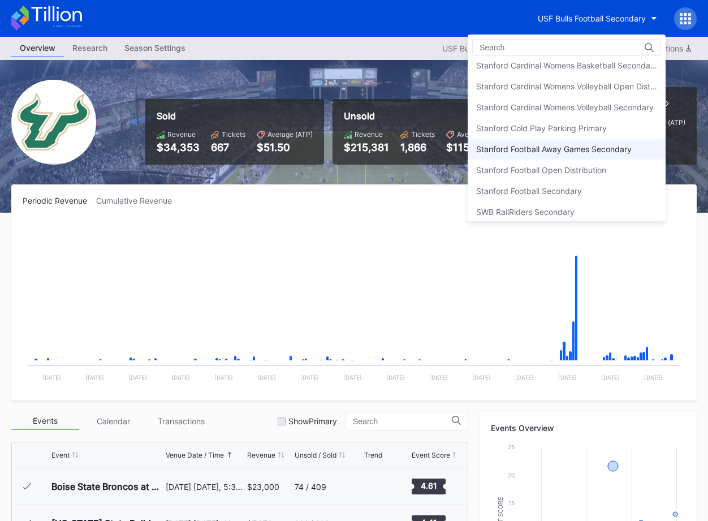
scroll to position [3458, 0]
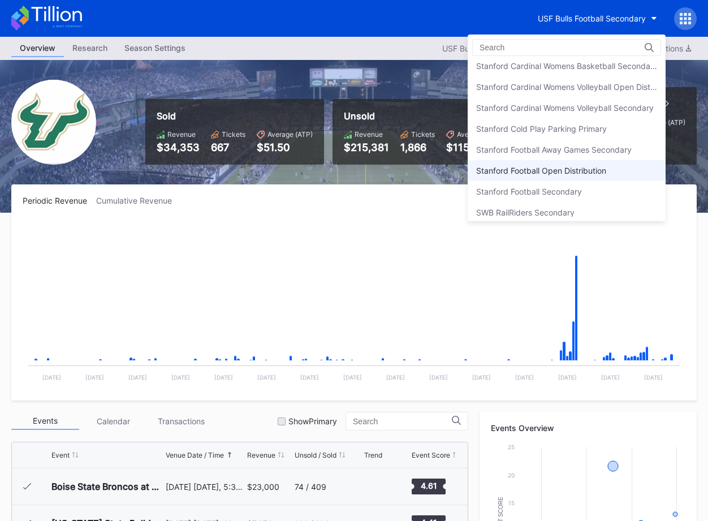
click at [585, 167] on div "Stanford Football Open Distribution" at bounding box center [541, 171] width 130 height 10
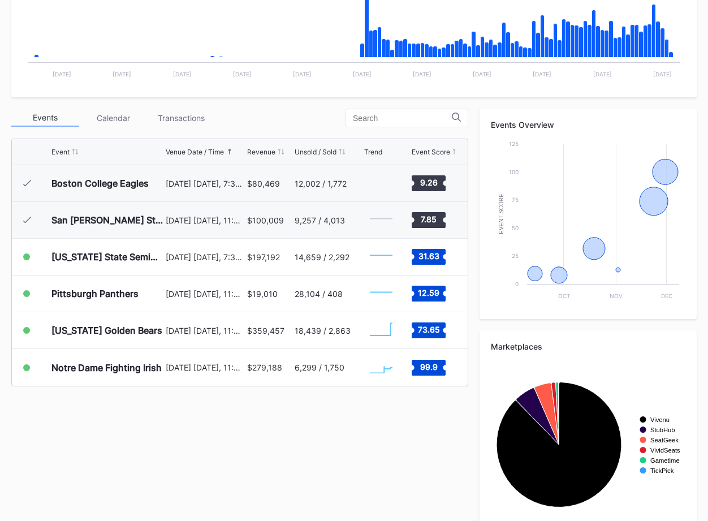
scroll to position [334, 0]
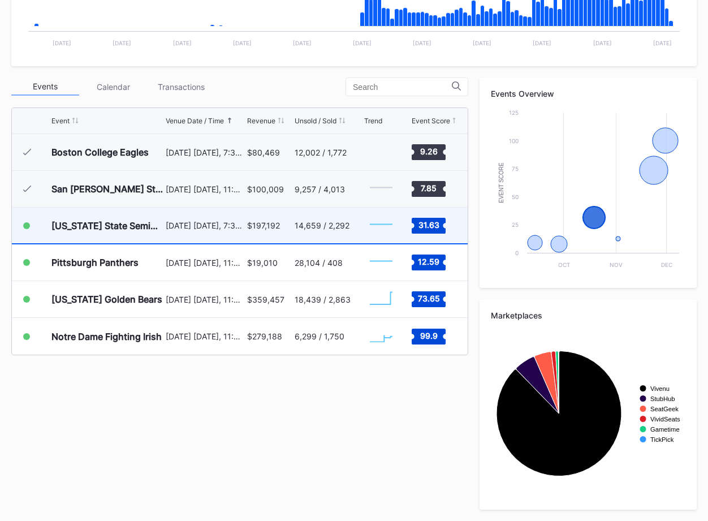
click at [314, 232] on div "14,659 / 2,292" at bounding box center [328, 226] width 67 height 36
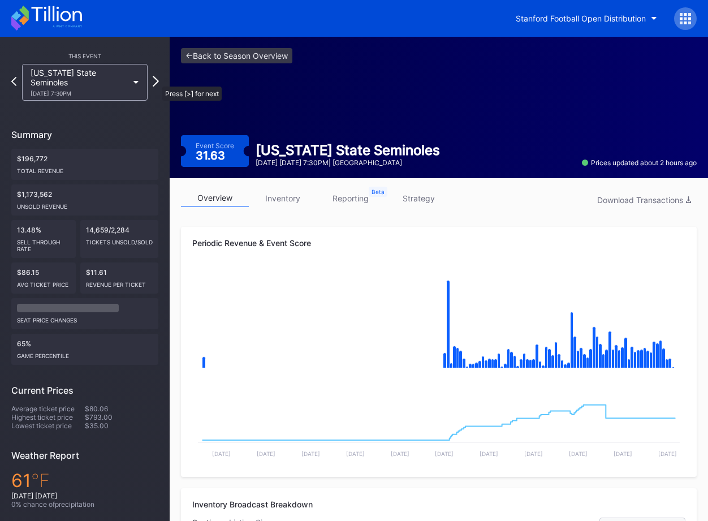
click at [157, 81] on icon at bounding box center [156, 81] width 6 height 11
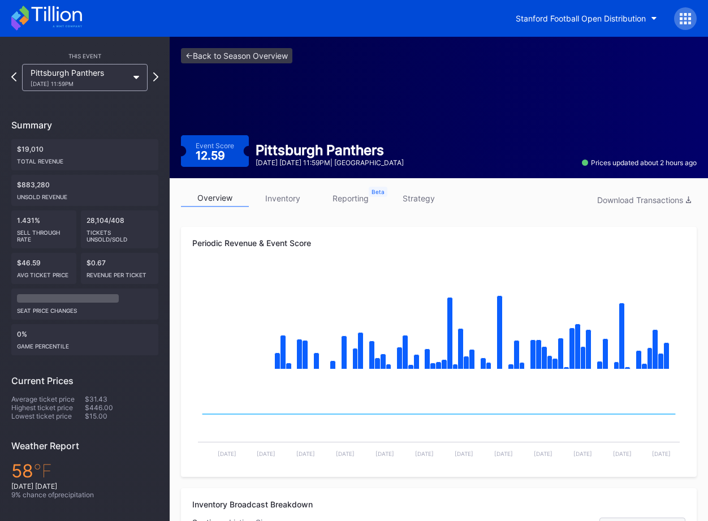
click at [157, 81] on icon at bounding box center [155, 76] width 5 height 9
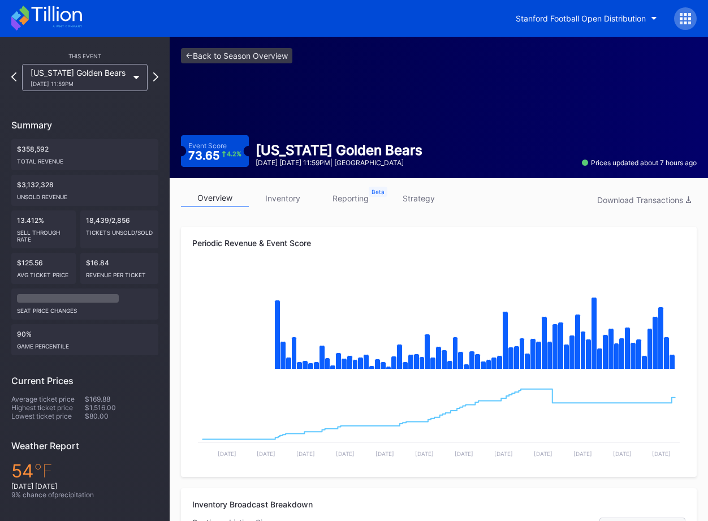
click at [157, 81] on icon at bounding box center [155, 76] width 5 height 9
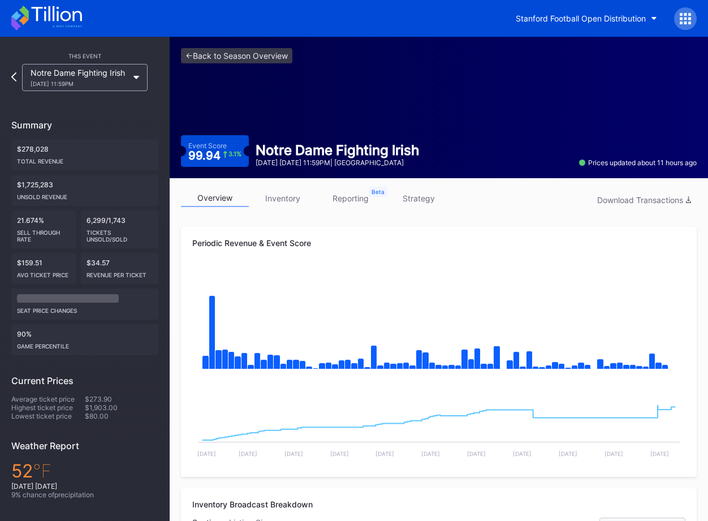
click at [113, 75] on div "Notre Dame Fighting Irish 11/29 Saturday 11:59PM" at bounding box center [79, 77] width 97 height 19
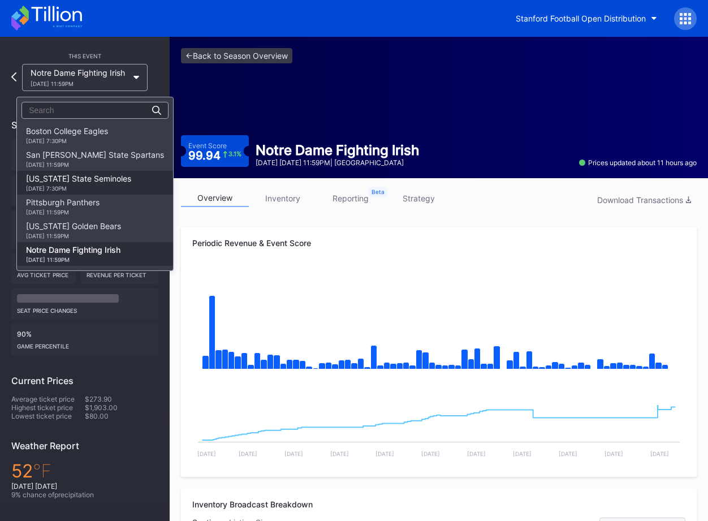
click at [79, 182] on div "Florida State Seminoles 10/18 Saturday 7:30PM" at bounding box center [78, 183] width 105 height 18
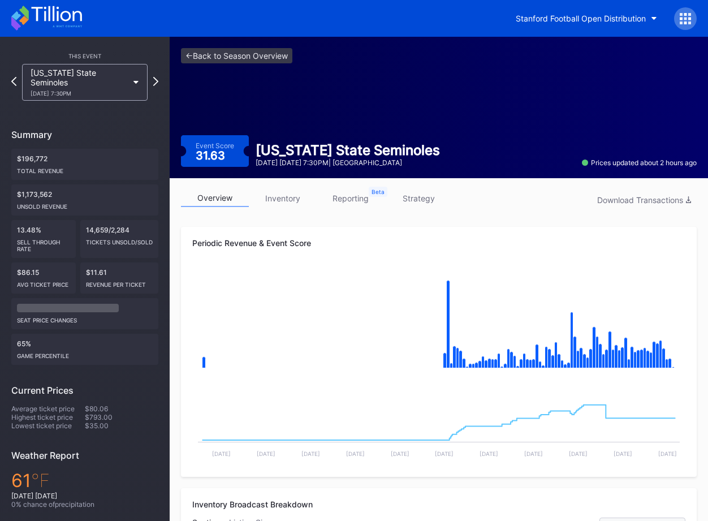
click at [405, 205] on link "strategy" at bounding box center [419, 198] width 68 height 18
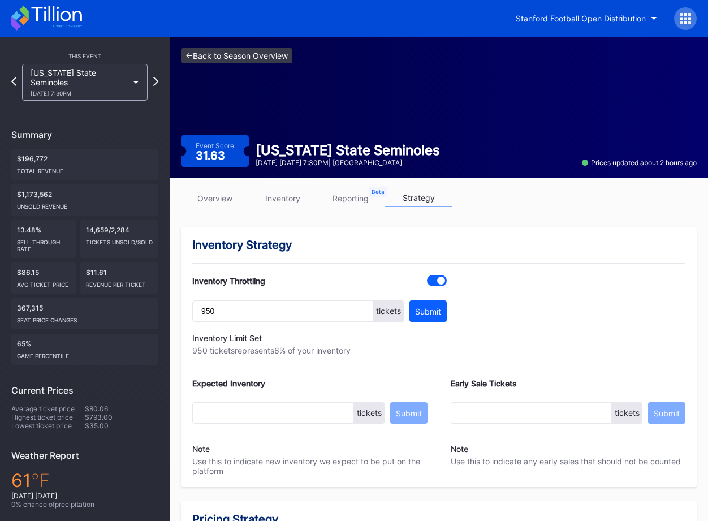
click at [275, 52] on link "<- Back to Season Overview" at bounding box center [236, 55] width 111 height 15
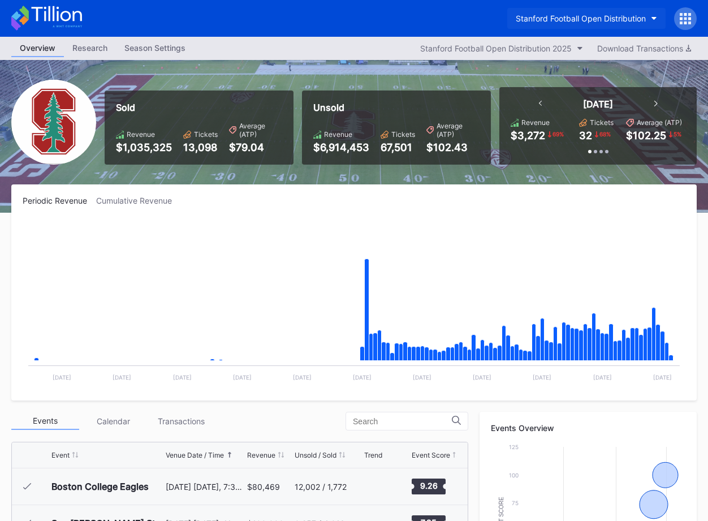
click at [560, 12] on button "Stanford Football Open Distribution" at bounding box center [586, 18] width 158 height 21
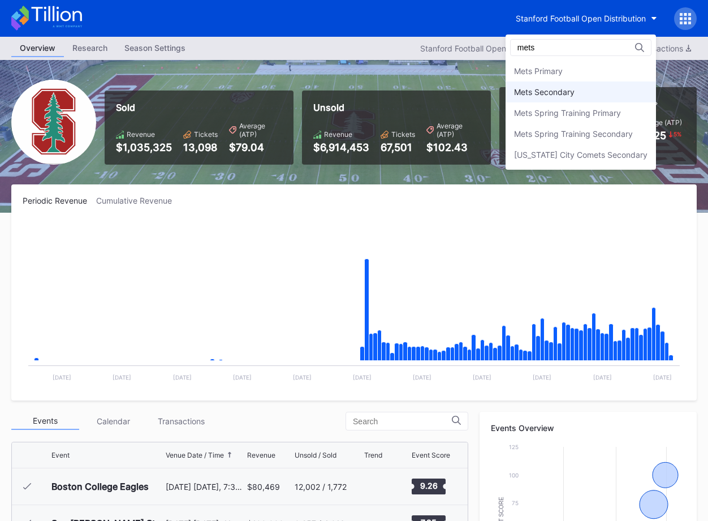
type input "mets"
click at [538, 90] on div "Mets Secondary" at bounding box center [544, 92] width 61 height 10
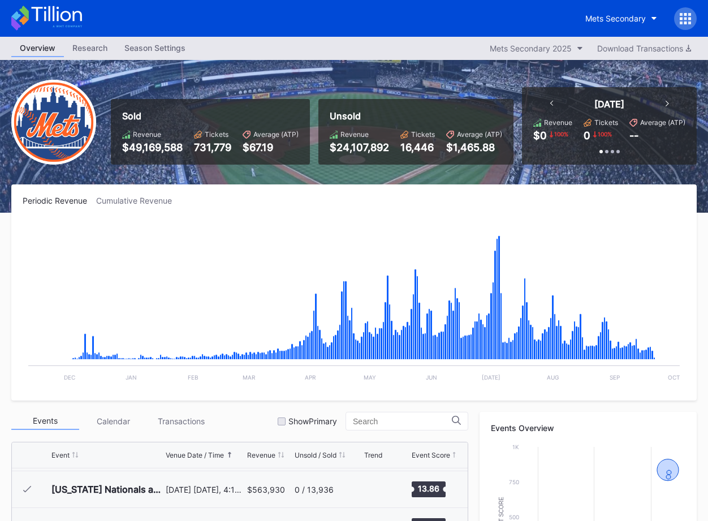
scroll to position [334, 0]
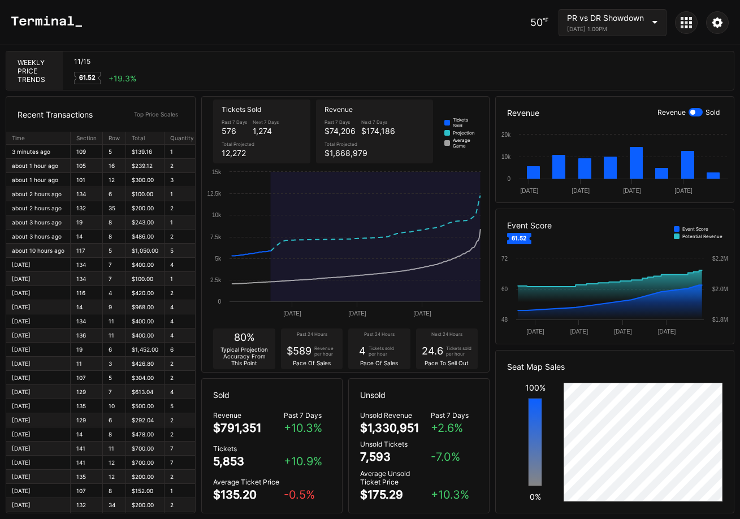
click at [601, 27] on div "[DATE] 1:00PM" at bounding box center [605, 28] width 77 height 7
click at [689, 23] on icon at bounding box center [686, 22] width 11 height 11
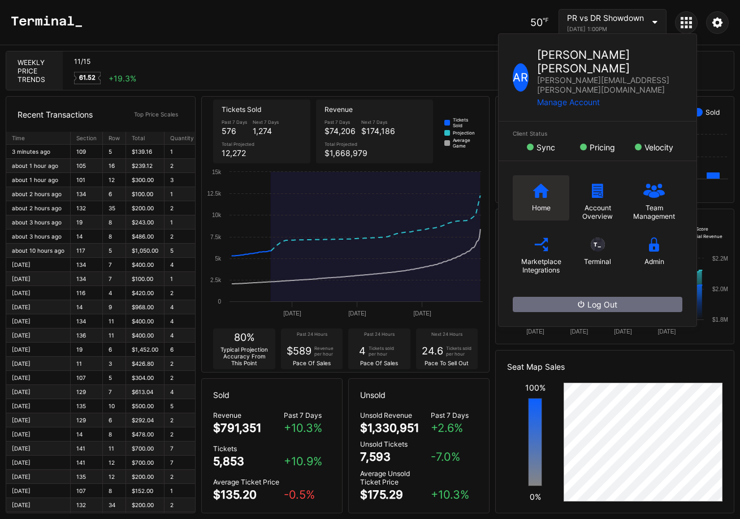
click at [532, 204] on div "Home" at bounding box center [541, 208] width 19 height 8
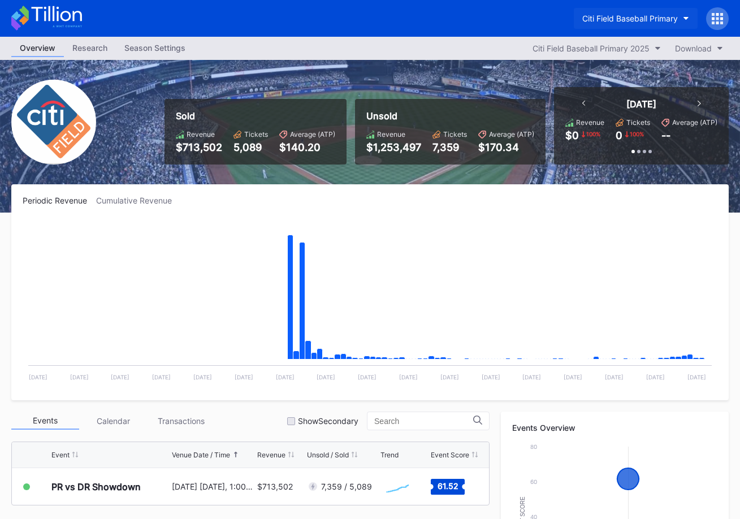
click at [619, 18] on div "Citi Field Baseball Primary" at bounding box center [631, 19] width 96 height 10
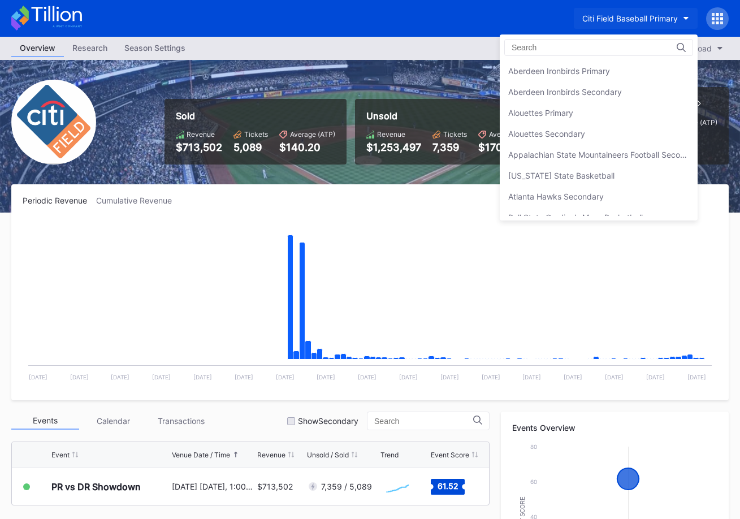
scroll to position [628, 0]
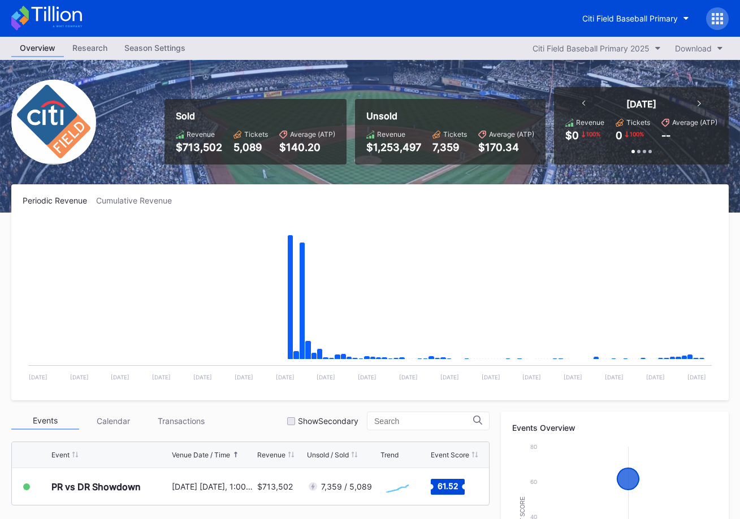
click at [66, 24] on icon at bounding box center [46, 18] width 71 height 25
click at [66, 7] on icon at bounding box center [46, 18] width 71 height 25
click at [652, 16] on div "Citi Field Baseball Primary" at bounding box center [631, 19] width 96 height 10
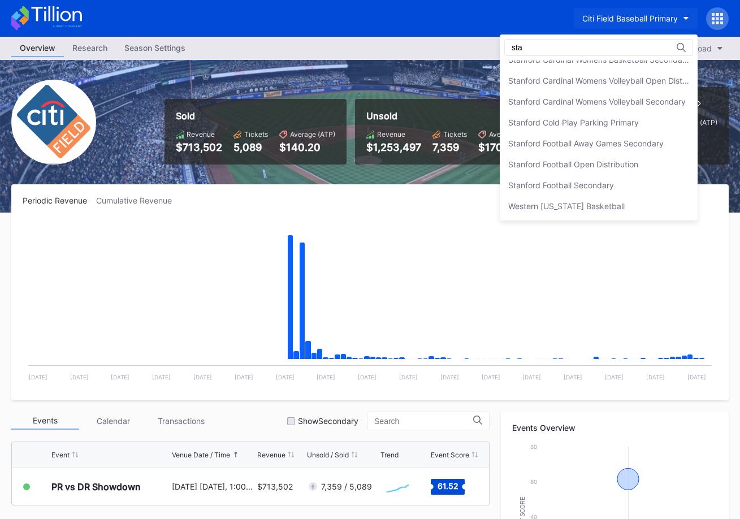
scroll to position [137, 0]
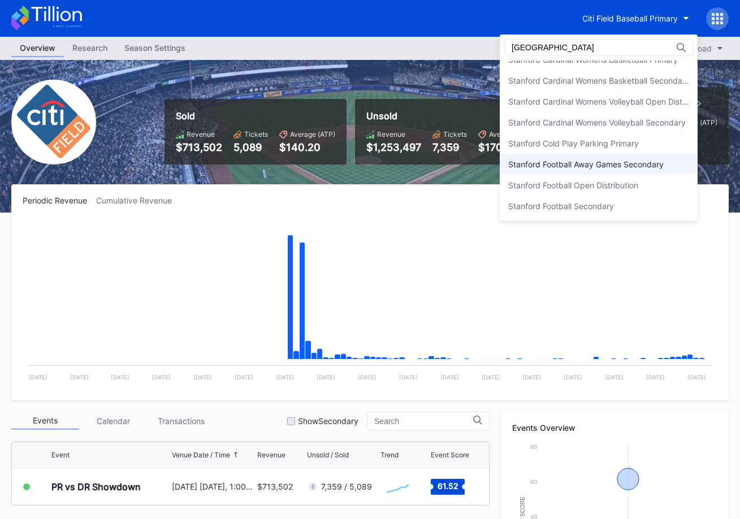
type input "stanford"
click at [653, 173] on div "Stanford Football Away Games Secondary" at bounding box center [599, 164] width 198 height 21
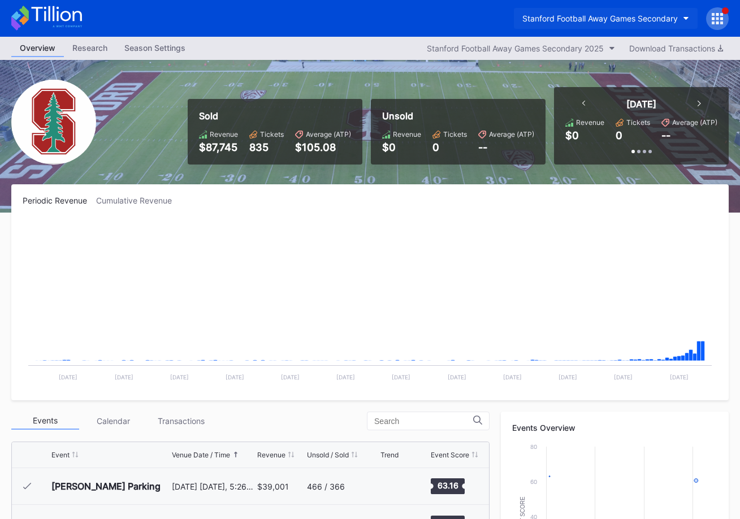
click at [626, 10] on button "Stanford Football Away Games Secondary" at bounding box center [606, 18] width 184 height 21
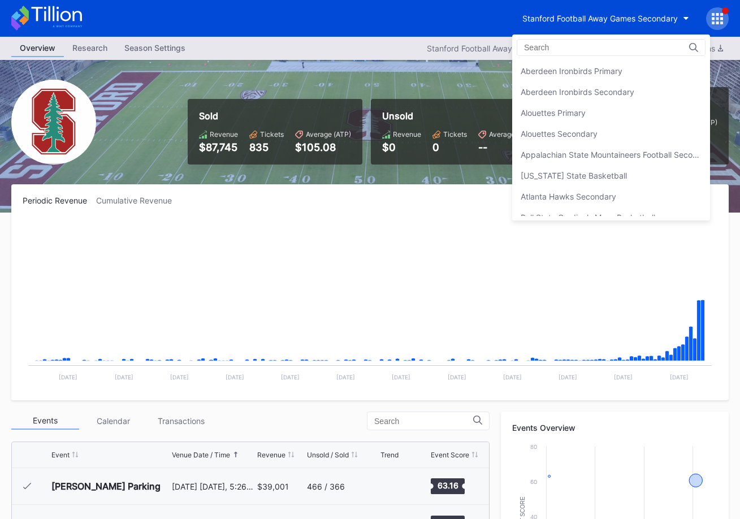
scroll to position [3536, 0]
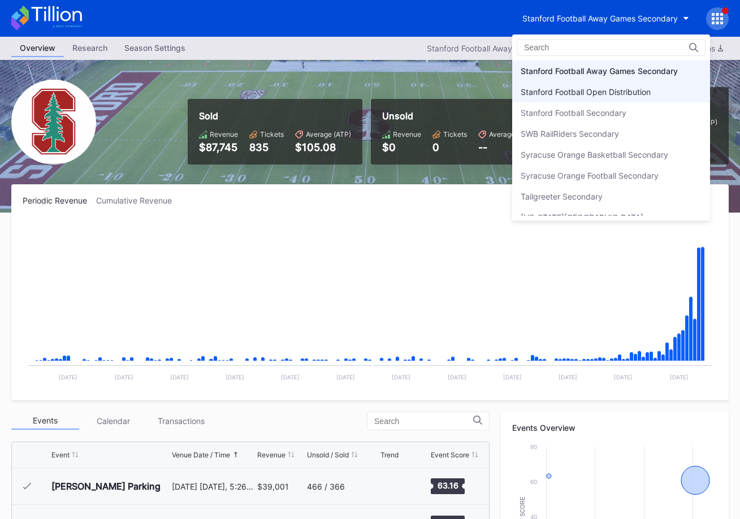
click at [621, 90] on div "Stanford Football Open Distribution" at bounding box center [586, 92] width 130 height 10
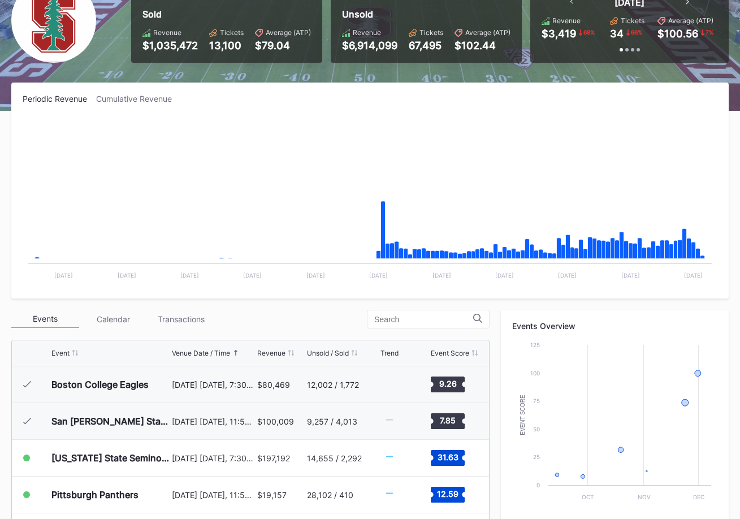
scroll to position [157, 0]
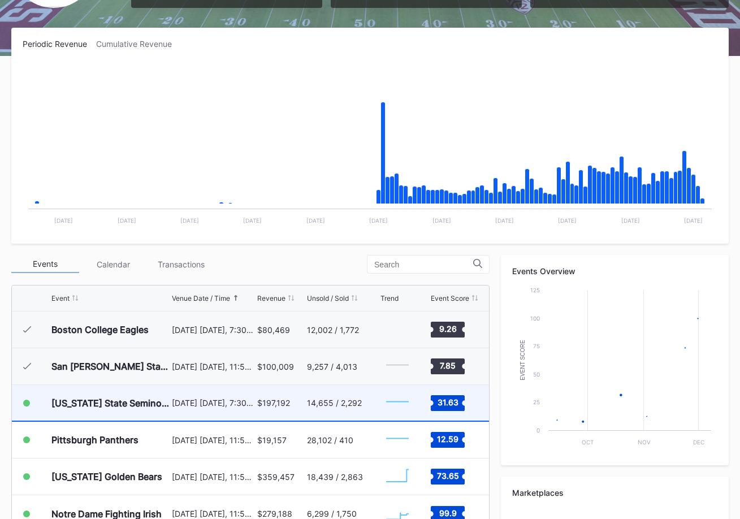
click at [295, 409] on div "$197,192" at bounding box center [280, 403] width 47 height 36
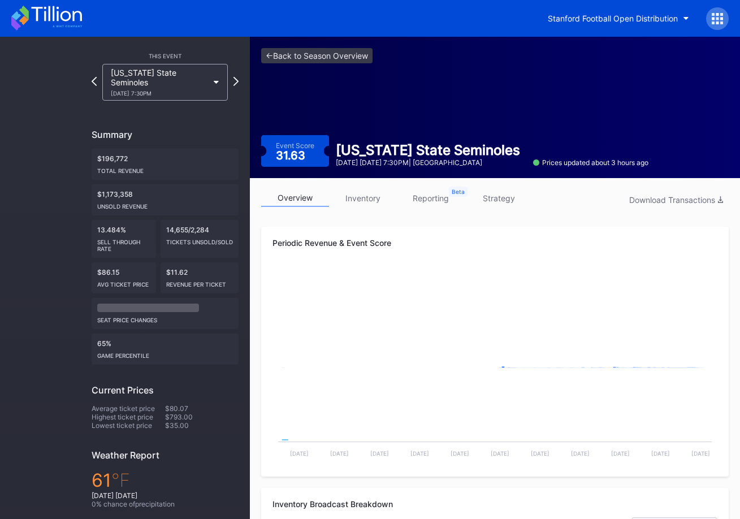
click at [362, 191] on link "inventory" at bounding box center [363, 198] width 68 height 18
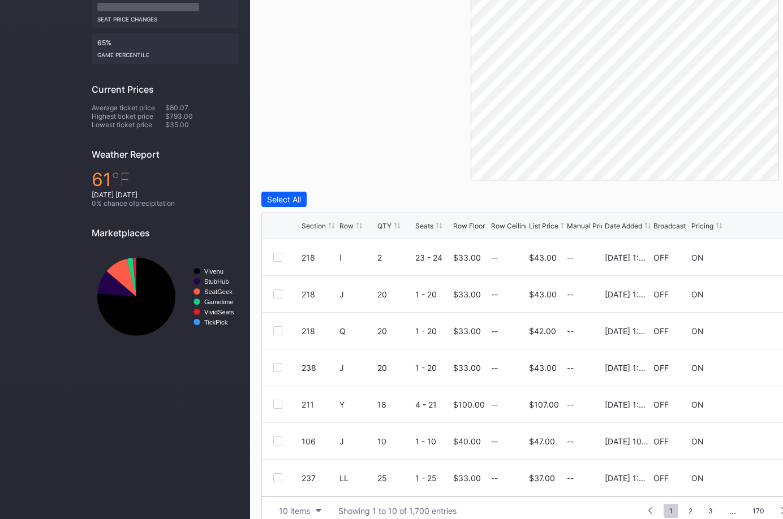
scroll to position [317, 0]
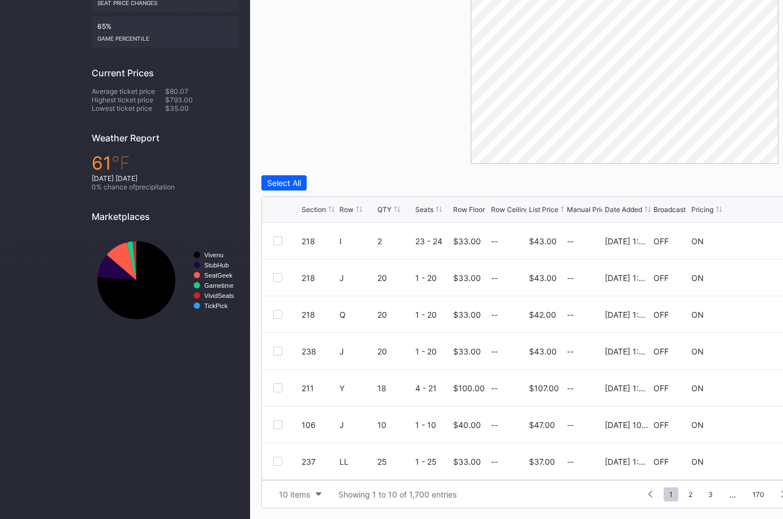
click at [664, 207] on div "Broadcast" at bounding box center [669, 209] width 32 height 8
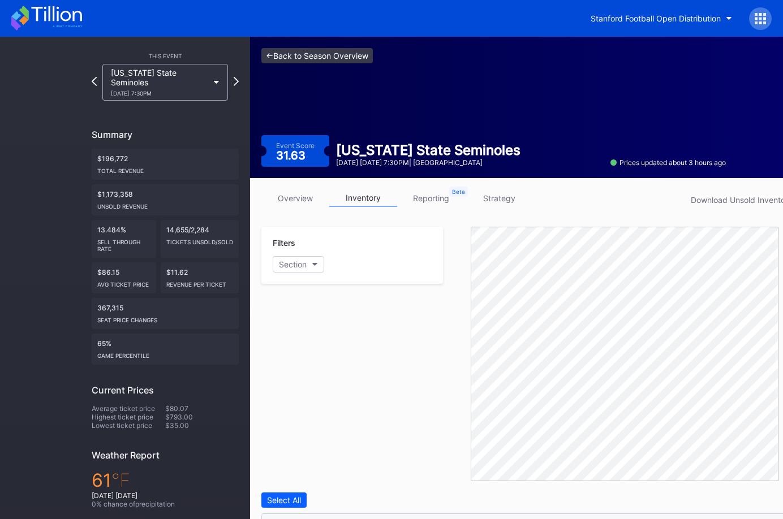
click at [310, 62] on link "<- Back to Season Overview" at bounding box center [316, 55] width 111 height 15
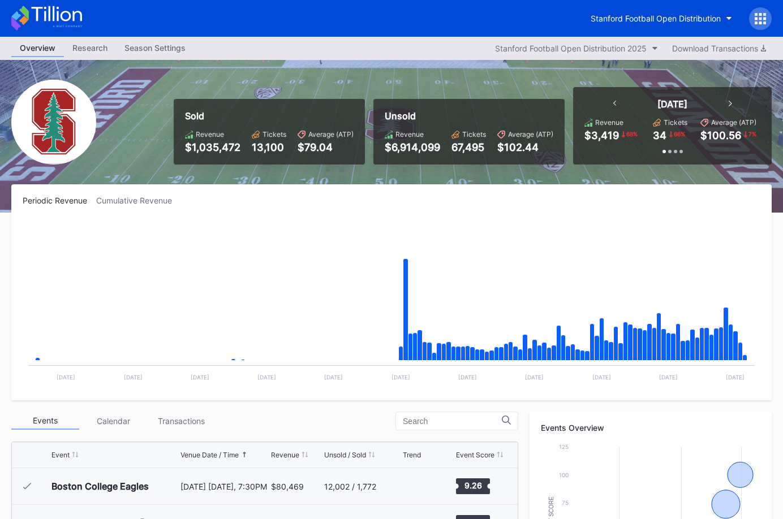
click at [73, 27] on icon at bounding box center [46, 18] width 71 height 25
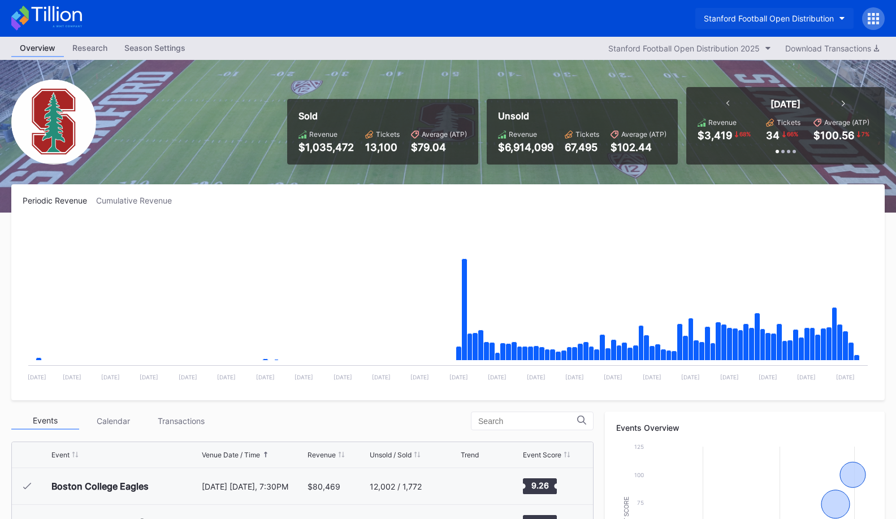
click at [734, 25] on button "Stanford Football Open Distribution" at bounding box center [775, 18] width 158 height 21
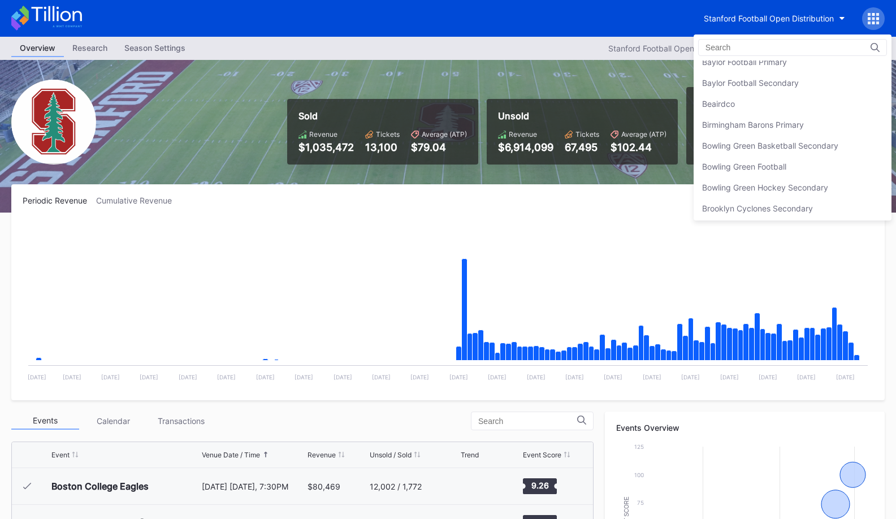
scroll to position [171, 0]
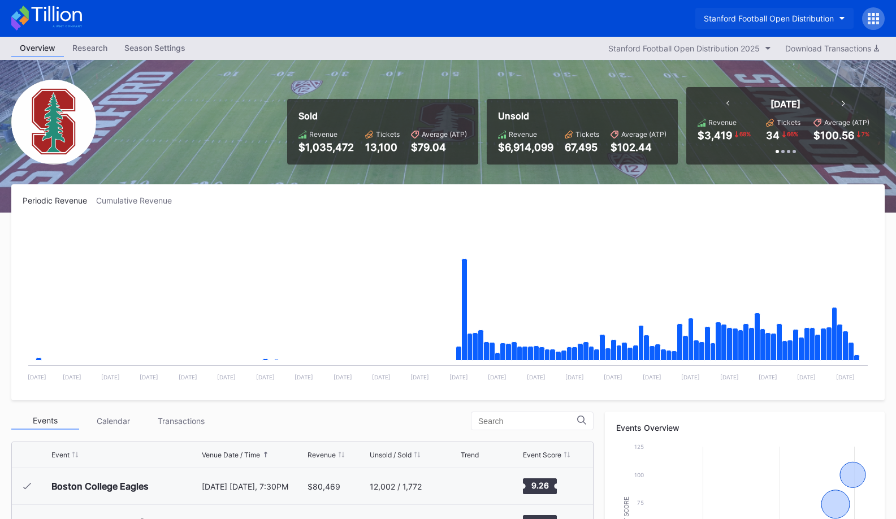
click at [740, 16] on div "Stanford Football Open Distribution" at bounding box center [769, 19] width 130 height 10
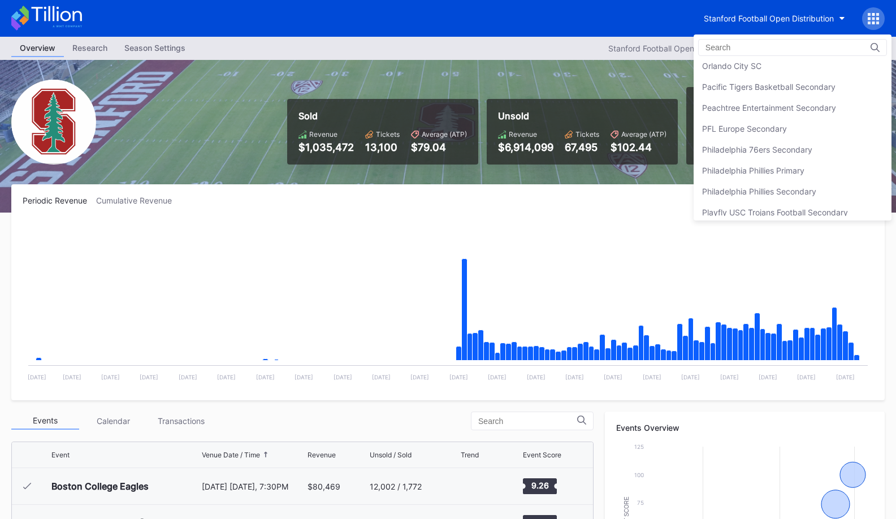
scroll to position [2390, 0]
click at [740, 111] on div "Peachtree Entertainment Secondary" at bounding box center [769, 109] width 134 height 10
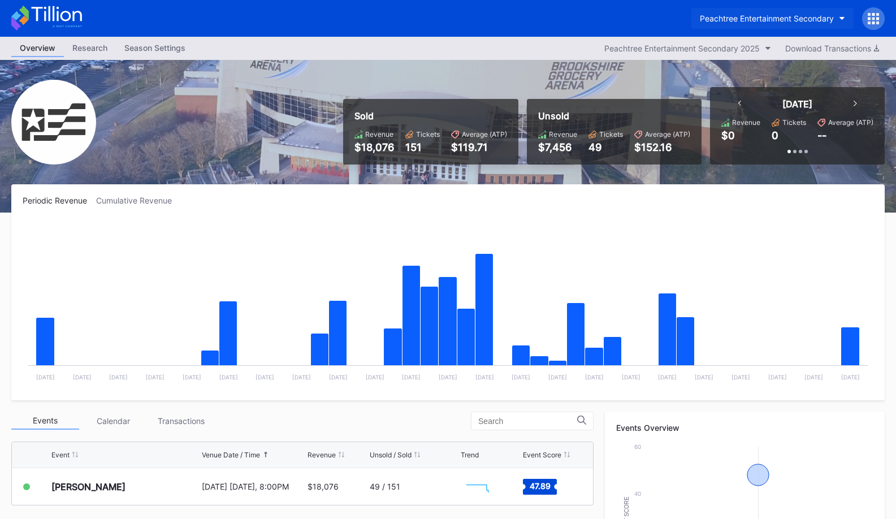
click at [740, 25] on button "Peachtree Entertainment Secondary" at bounding box center [773, 18] width 162 height 21
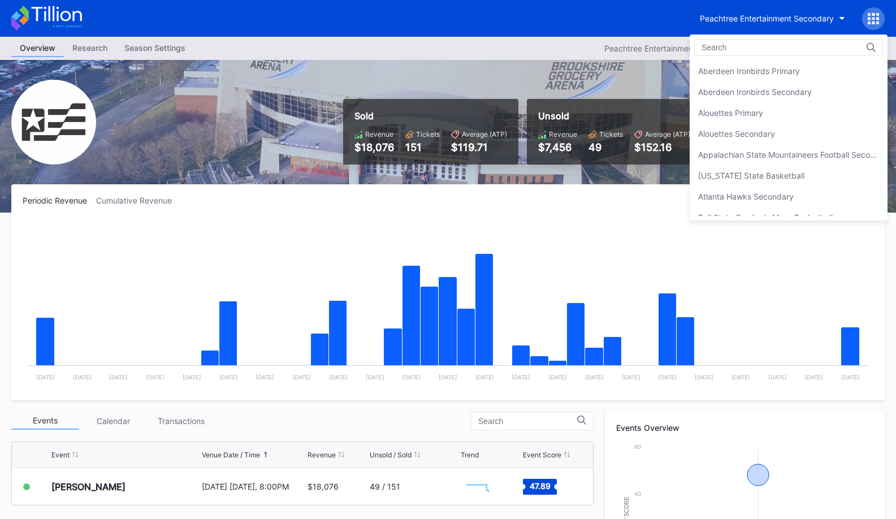
scroll to position [2427, 0]
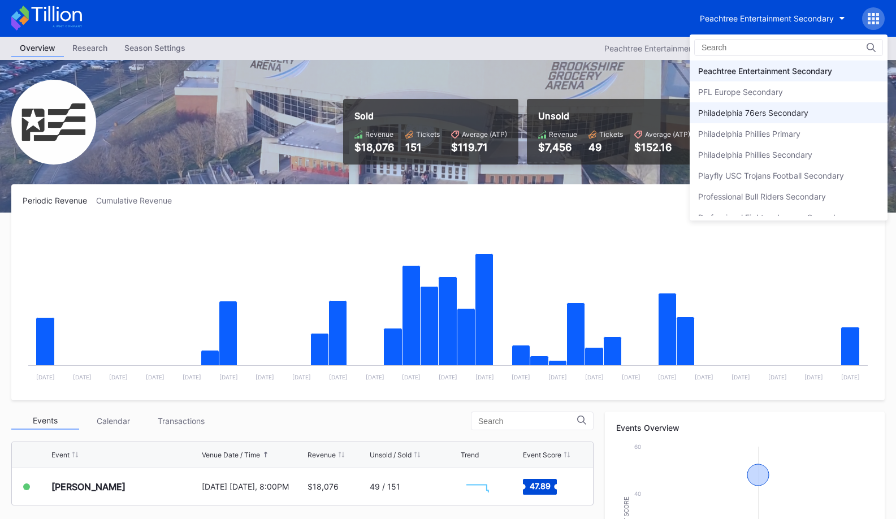
click at [740, 113] on div "Philadelphia 76ers Secondary" at bounding box center [753, 113] width 110 height 10
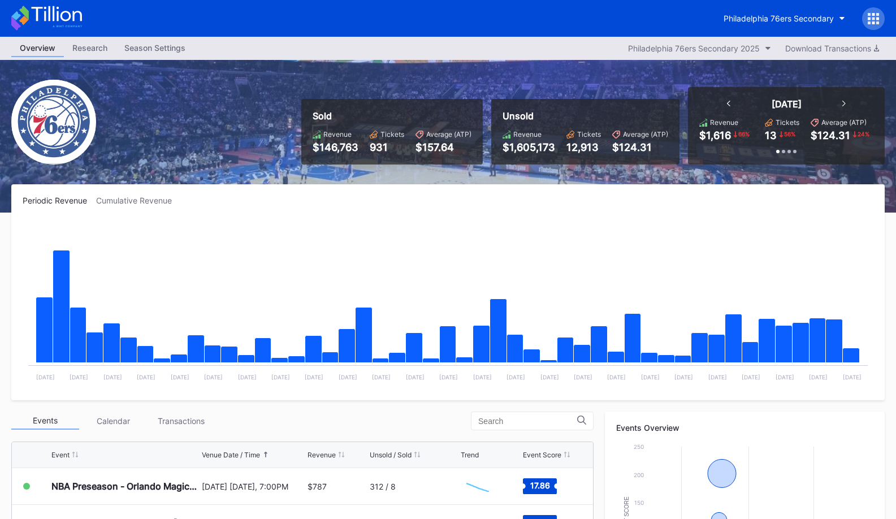
click at [66, 21] on icon at bounding box center [56, 13] width 50 height 15
click at [50, 10] on icon at bounding box center [46, 18] width 71 height 25
click at [740, 8] on button "Philadelphia 76ers Secondary" at bounding box center [784, 18] width 139 height 21
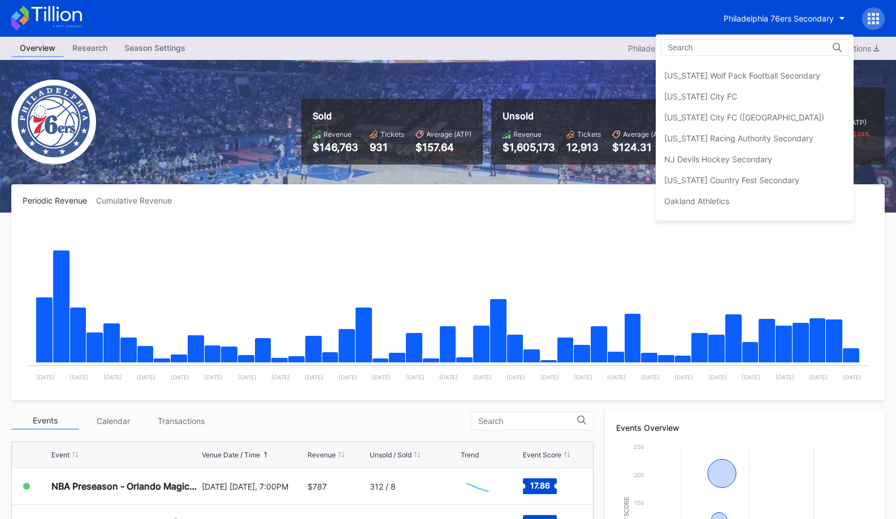
scroll to position [2125, 0]
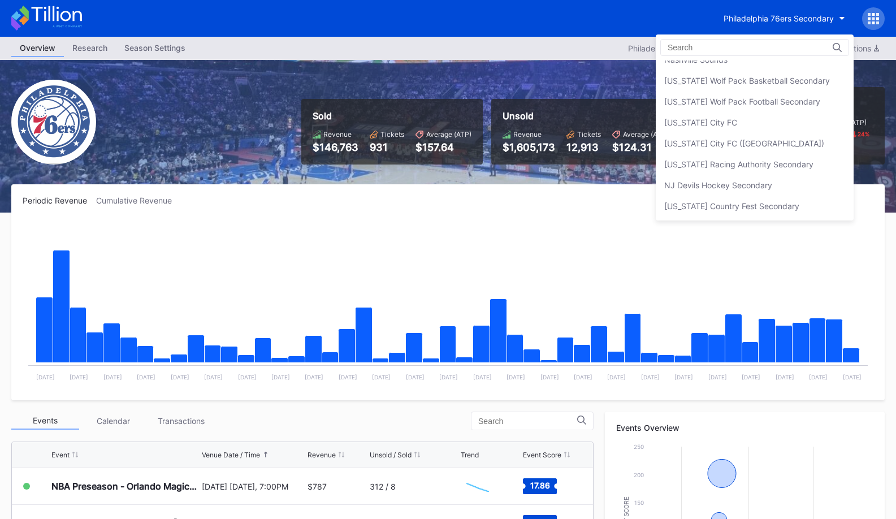
click at [740, 161] on div "[US_STATE] Racing Authority Secondary" at bounding box center [739, 164] width 149 height 10
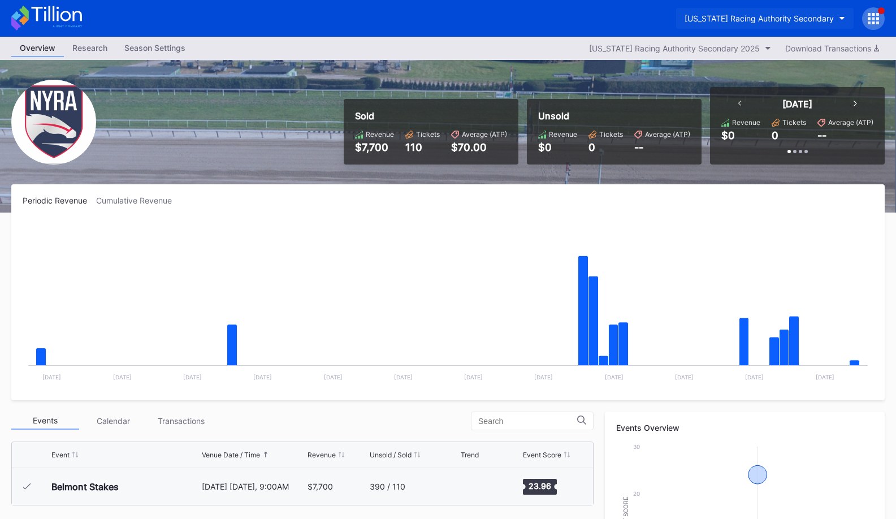
click at [740, 19] on div "[US_STATE] Racing Authority Secondary" at bounding box center [759, 19] width 149 height 10
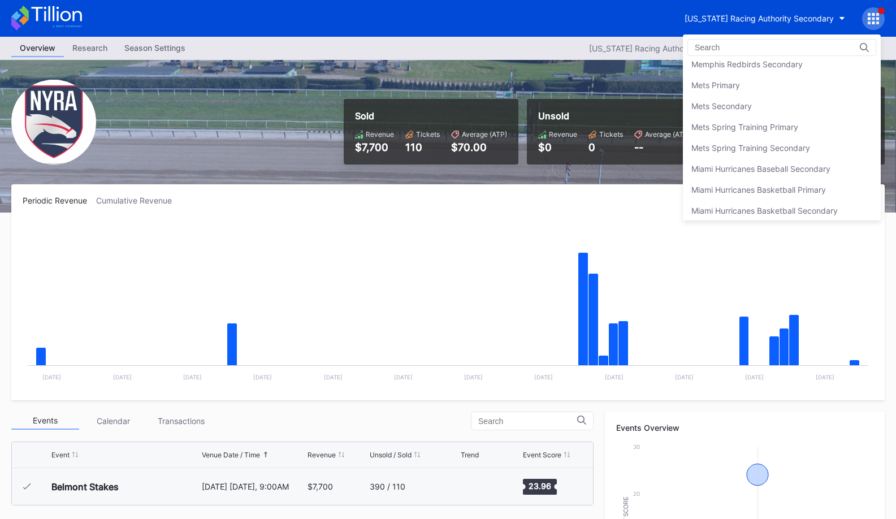
scroll to position [1732, 0]
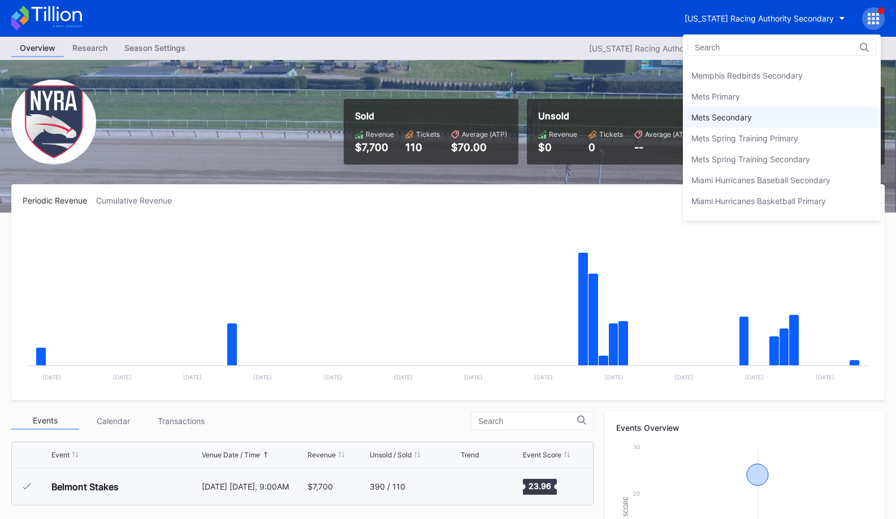
click at [740, 119] on div "Mets Secondary" at bounding box center [782, 117] width 198 height 21
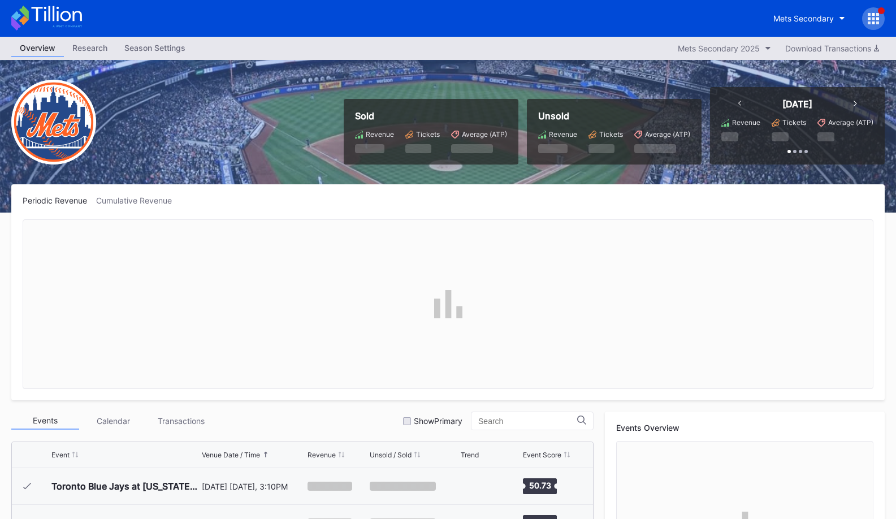
scroll to position [2865, 0]
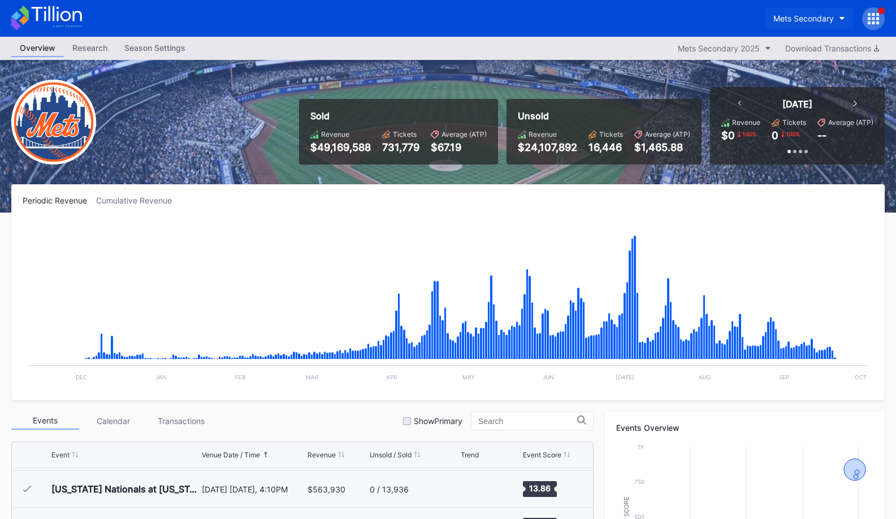
click at [740, 25] on button "Mets Secondary" at bounding box center [809, 18] width 89 height 21
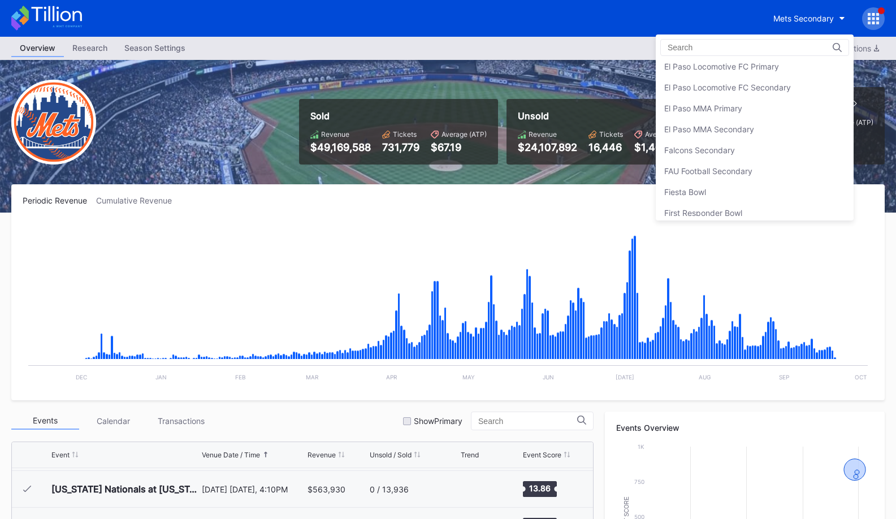
scroll to position [1105, 0]
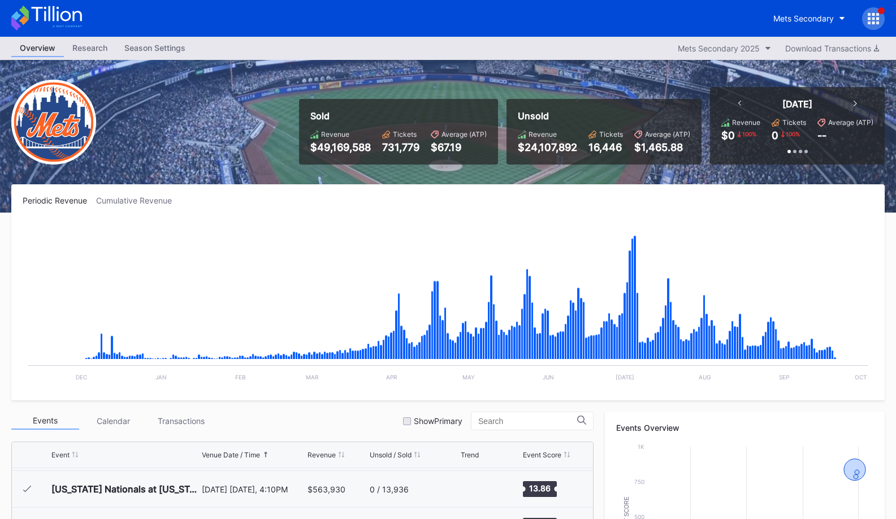
click at [51, 12] on icon at bounding box center [46, 18] width 71 height 25
click at [740, 22] on div at bounding box center [873, 18] width 23 height 23
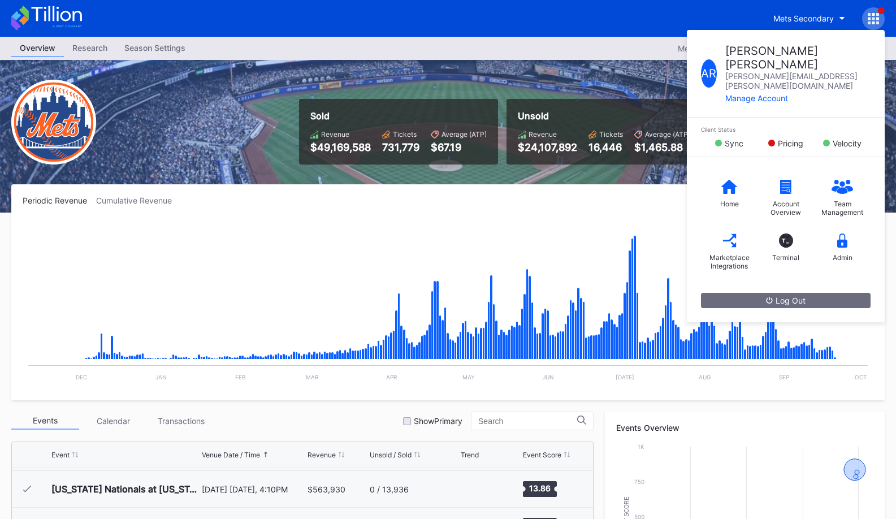
click at [633, 22] on div "Mets Secondary A R Andrew Robinson andrew.robinson@eventdynamic.com Manage Acco…" at bounding box center [448, 18] width 896 height 37
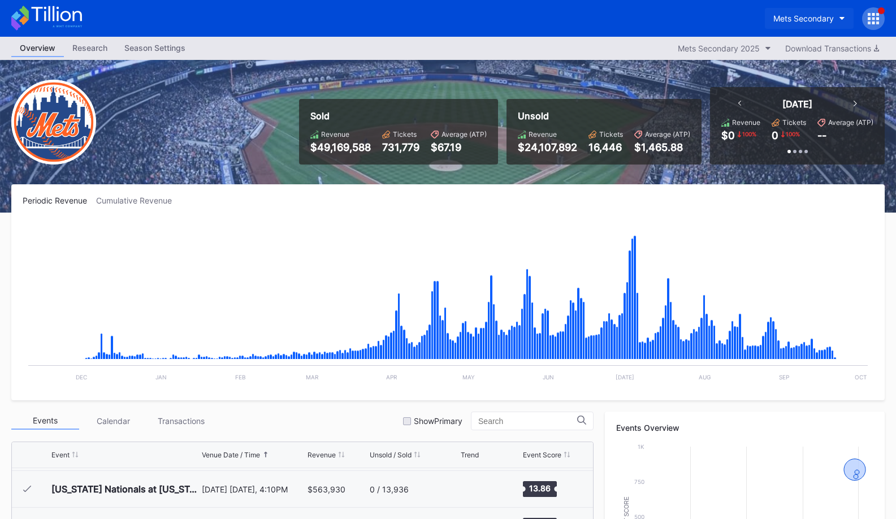
click at [740, 16] on button "Mets Secondary" at bounding box center [809, 18] width 89 height 21
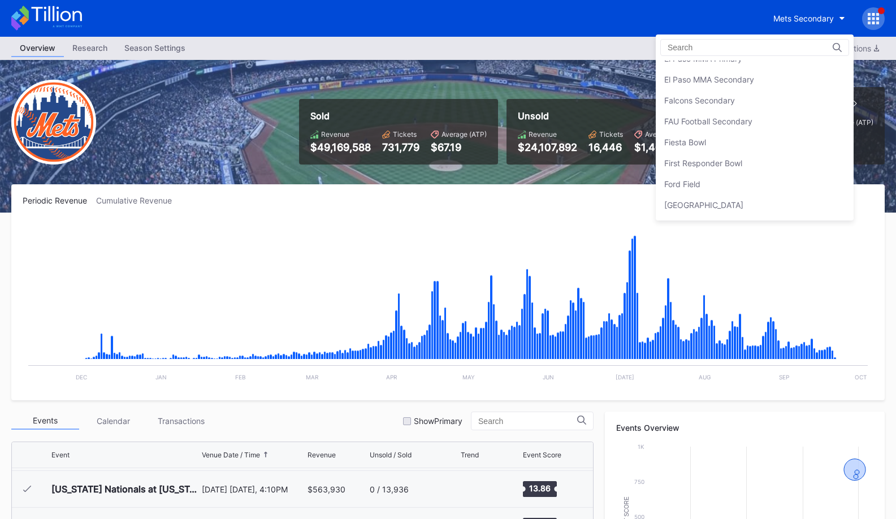
scroll to position [1162, 0]
click at [740, 133] on div "Fiesta Bowl" at bounding box center [755, 143] width 198 height 21
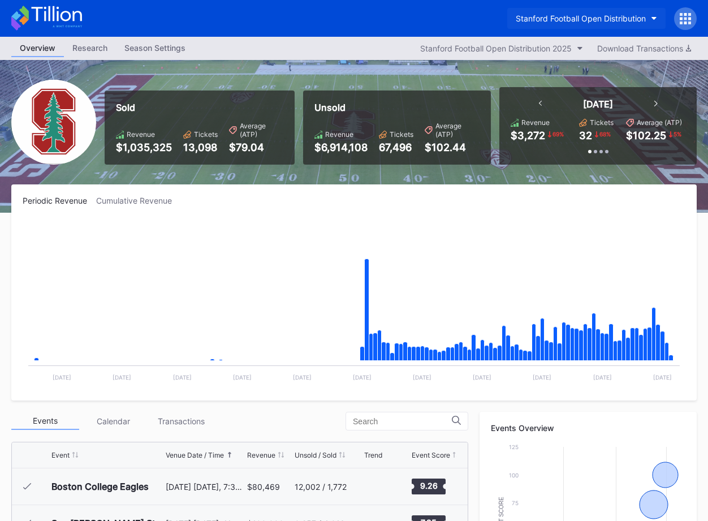
click at [533, 12] on button "Stanford Football Open Distribution" at bounding box center [586, 18] width 158 height 21
click at [573, 27] on button "Stanford Football Open Distribution" at bounding box center [586, 18] width 158 height 21
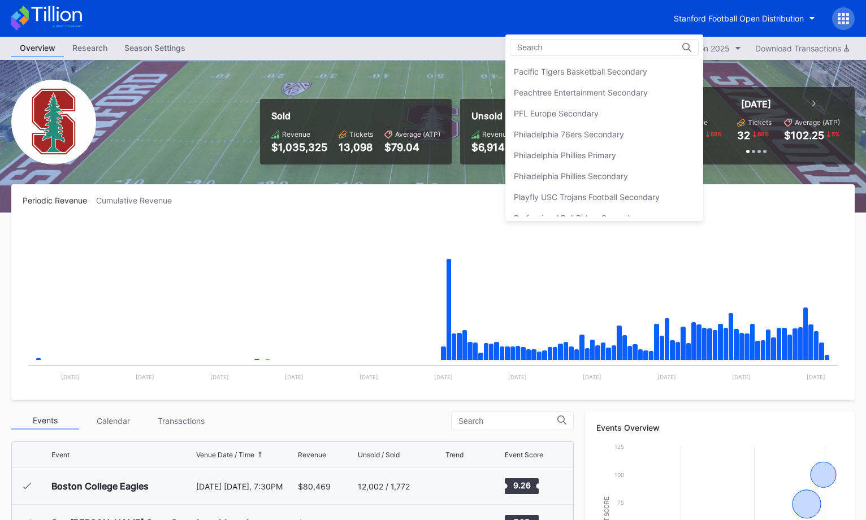
scroll to position [2404, 0]
click at [577, 128] on div "Philadelphia 76ers Secondary" at bounding box center [605, 136] width 198 height 21
